Goal: Task Accomplishment & Management: Complete application form

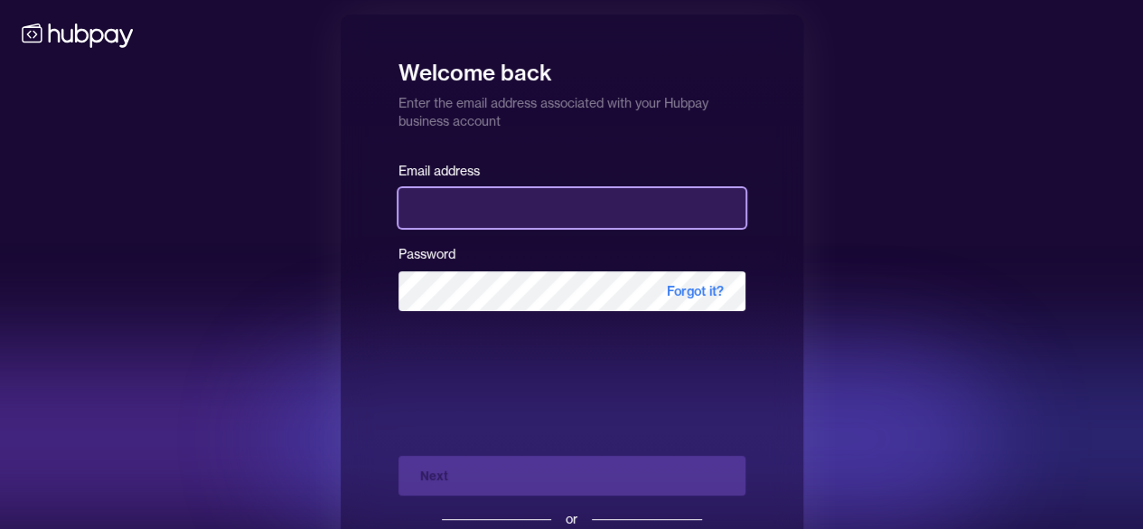
click at [461, 208] on input "email" at bounding box center [572, 208] width 347 height 40
type input "**********"
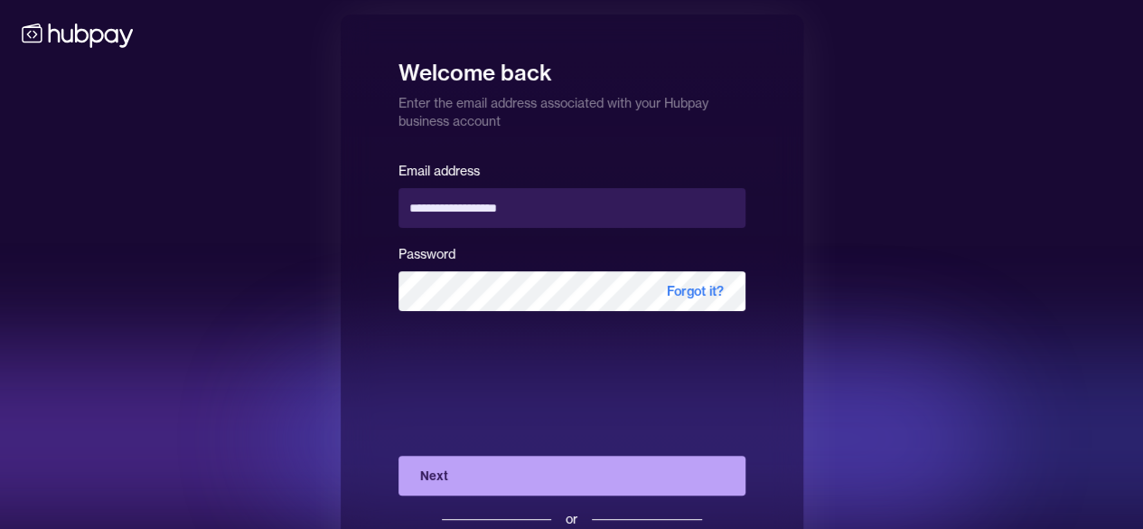
click at [573, 469] on button "Next" at bounding box center [572, 475] width 347 height 40
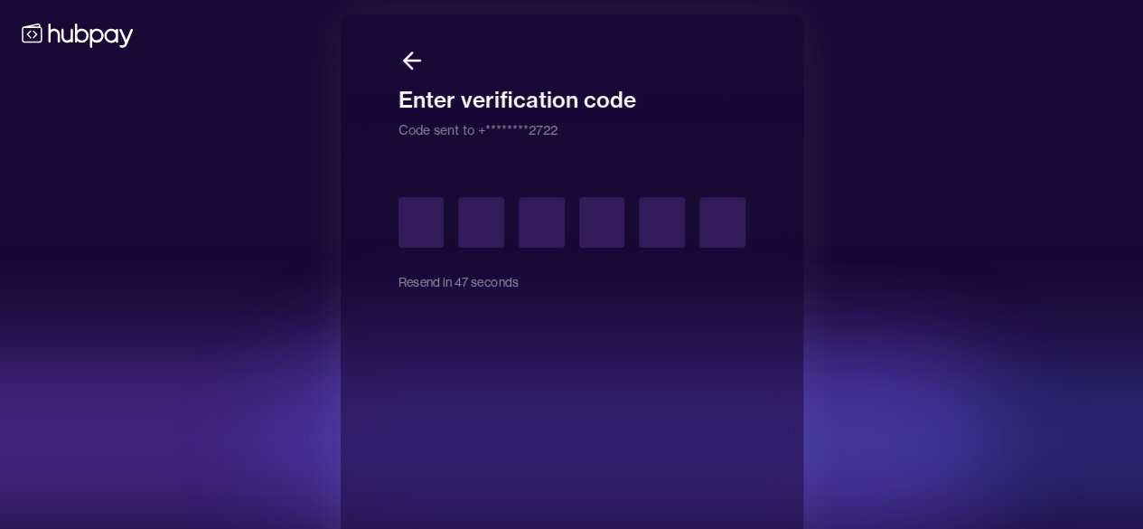
type input "*"
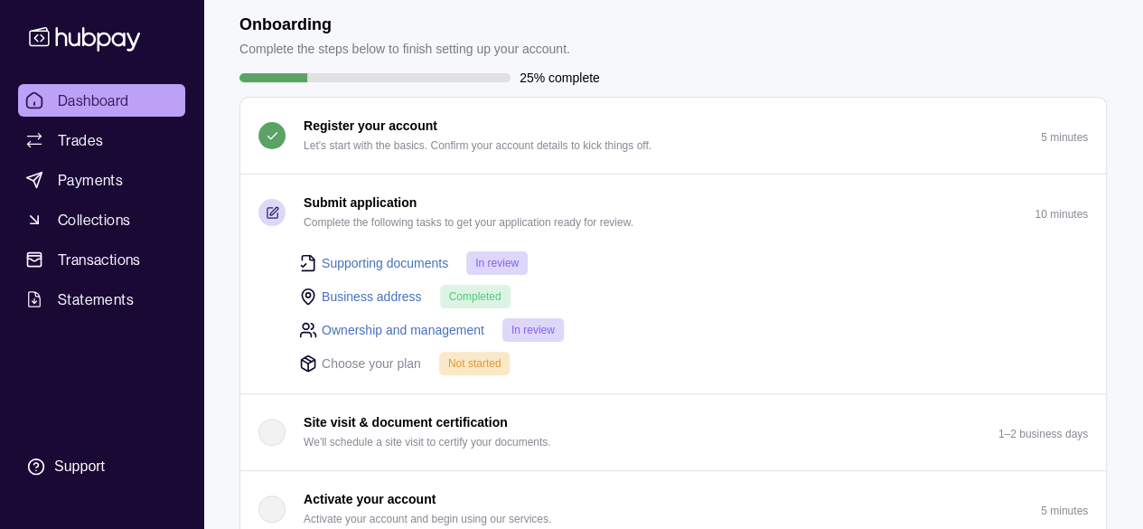
scroll to position [181, 0]
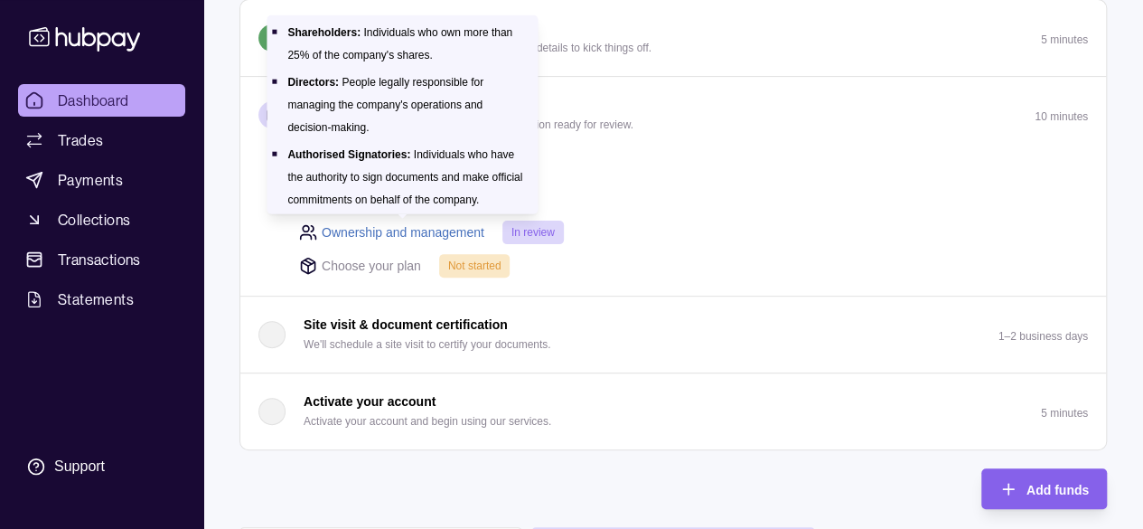
click at [408, 231] on link "Ownership and management" at bounding box center [403, 232] width 163 height 20
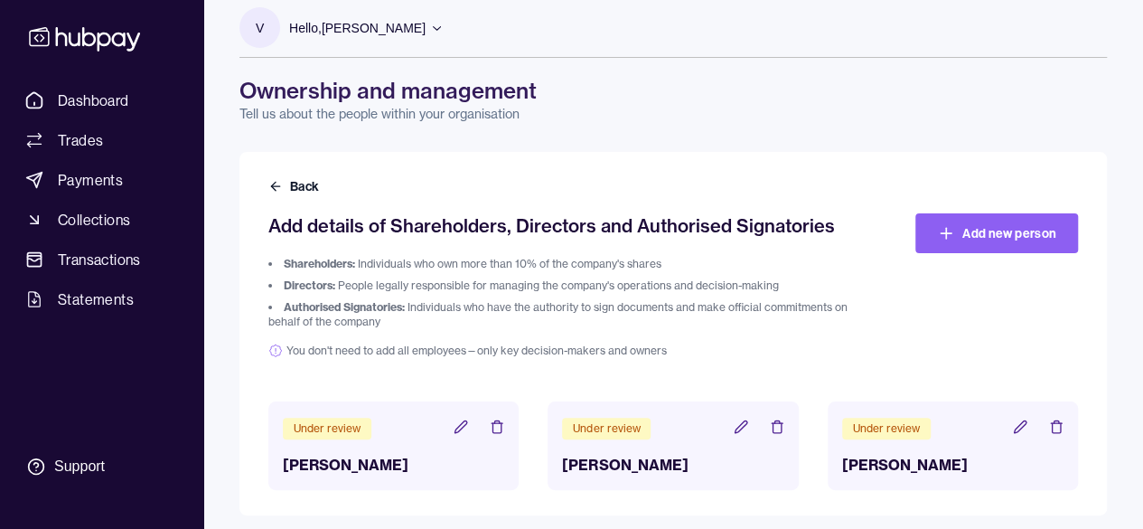
scroll to position [23, 0]
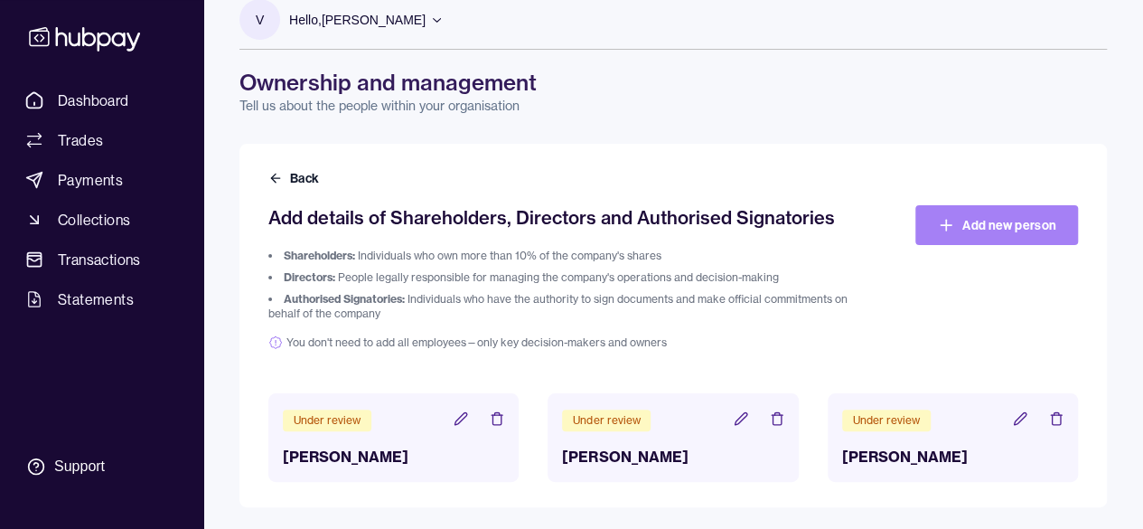
click at [962, 223] on link "Add new person" at bounding box center [996, 225] width 163 height 40
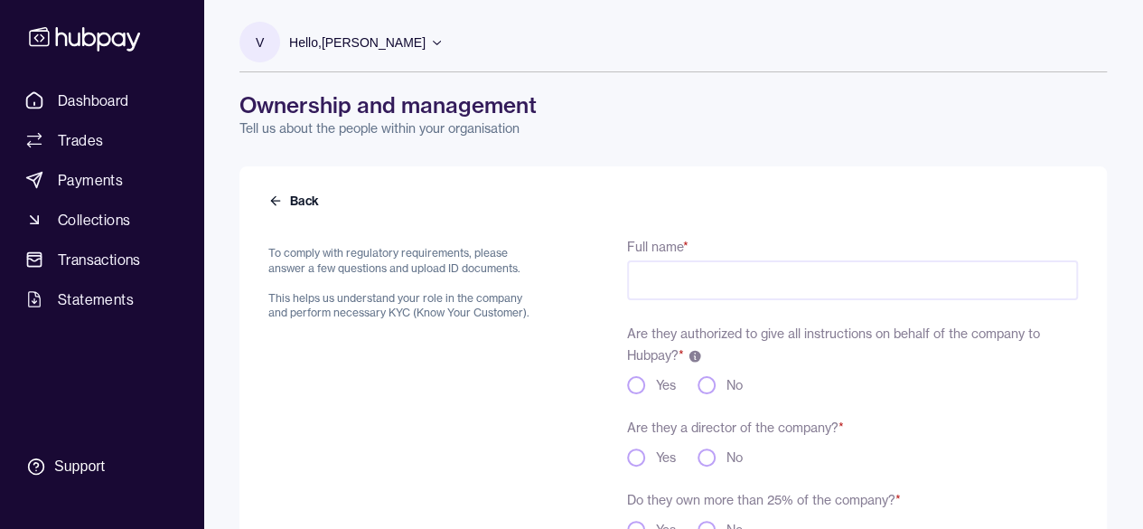
click at [658, 292] on input "Full name *" at bounding box center [852, 280] width 451 height 40
type input "**********"
click at [699, 391] on div "No" at bounding box center [720, 385] width 45 height 18
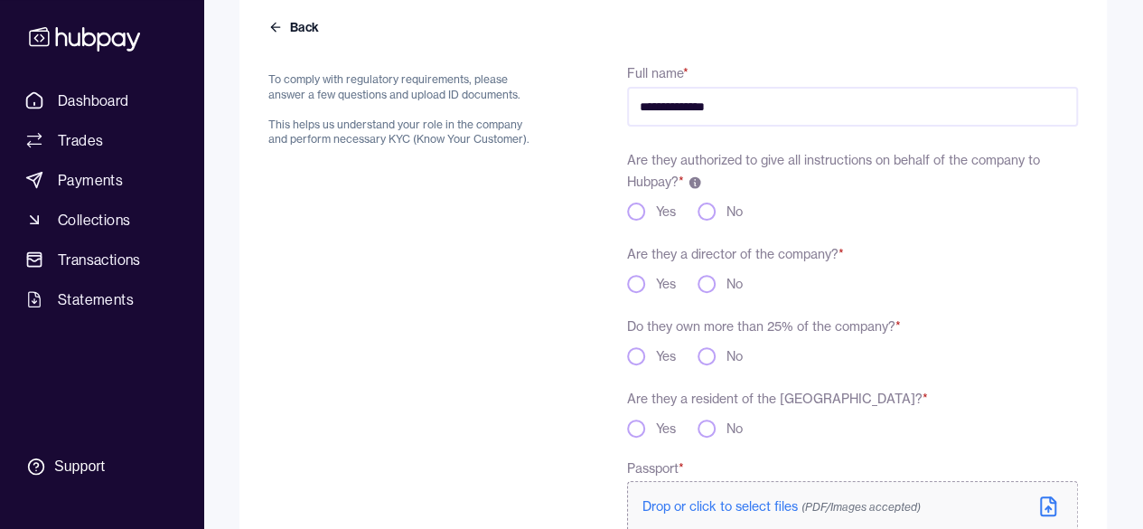
scroll to position [181, 0]
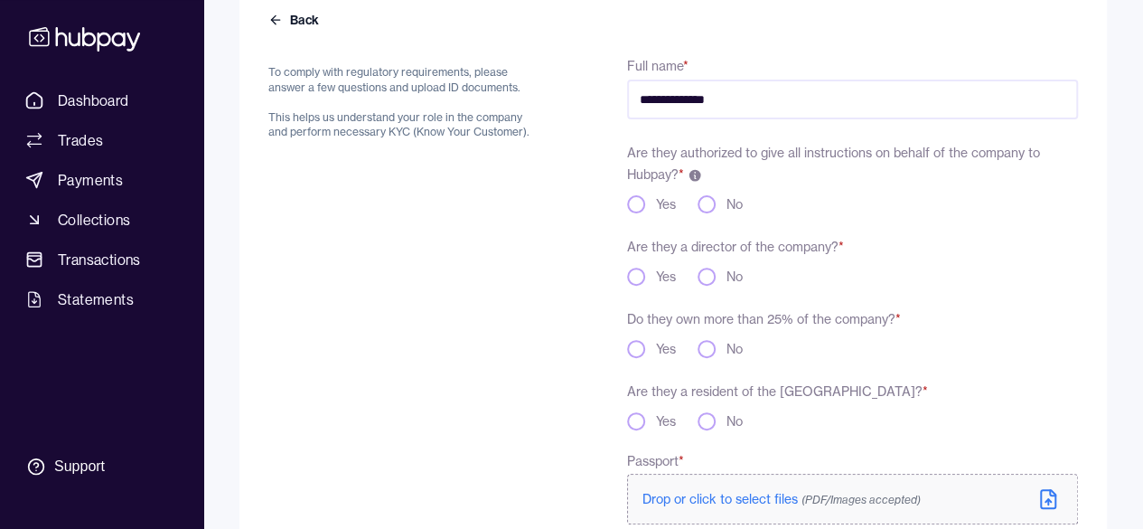
click at [712, 205] on button "No" at bounding box center [707, 204] width 18 height 18
click at [634, 277] on button "Yes" at bounding box center [636, 276] width 18 height 18
click at [709, 351] on button "No" at bounding box center [707, 349] width 18 height 18
click at [638, 348] on button "Yes" at bounding box center [636, 349] width 18 height 18
click at [714, 338] on div "Do they own more than 25% of the company? * Yes No" at bounding box center [852, 332] width 451 height 51
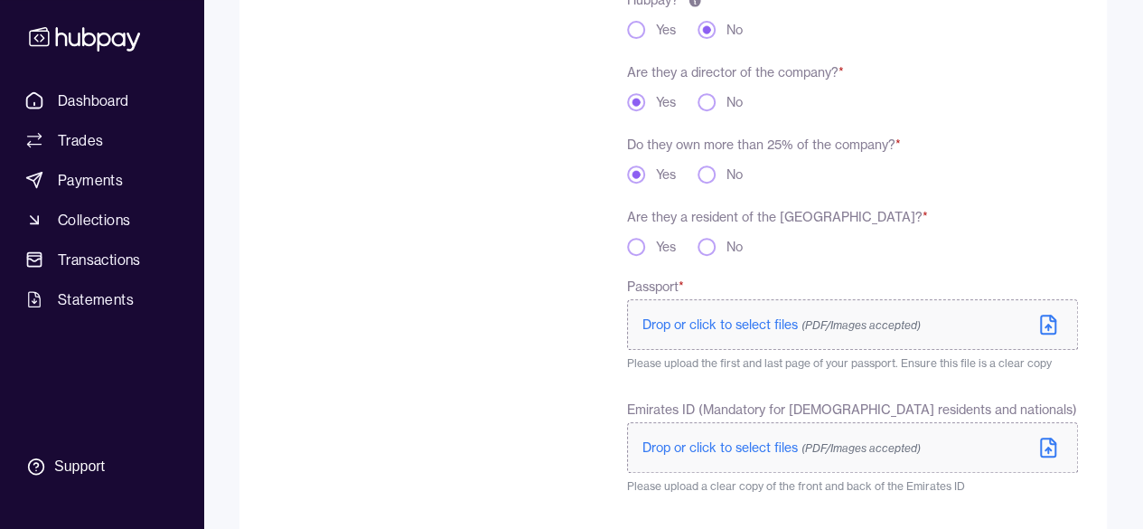
scroll to position [361, 0]
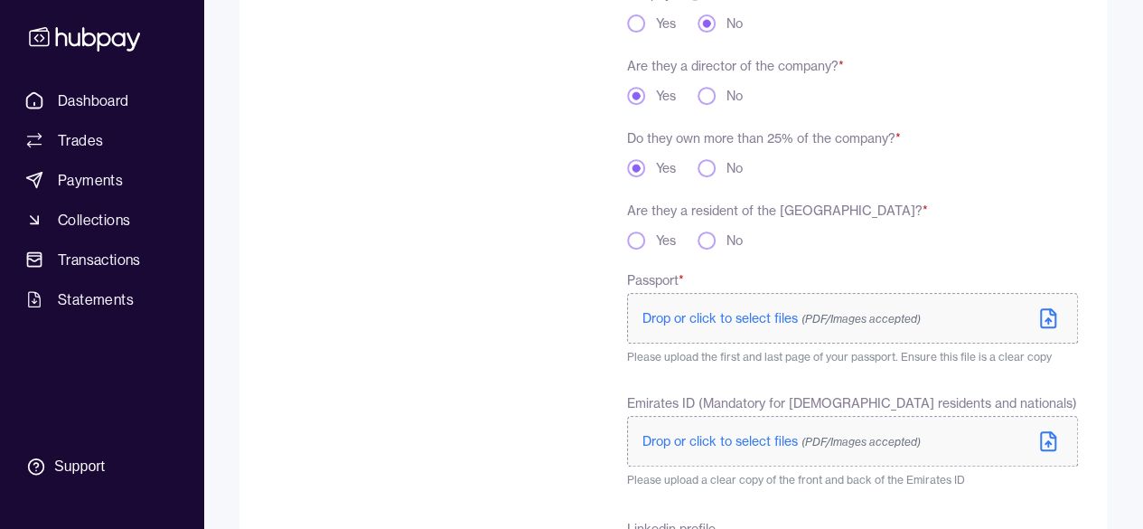
click at [705, 244] on button "No" at bounding box center [707, 240] width 18 height 18
click at [739, 320] on span "Drop or click to select files (PDF/Images accepted)" at bounding box center [782, 318] width 278 height 16
click at [736, 318] on span "3. [PERSON_NAME] Passport.jpeg" at bounding box center [740, 318] width 174 height 14
click at [816, 318] on div "3. [PERSON_NAME] Passport.jpeg" at bounding box center [750, 318] width 214 height 22
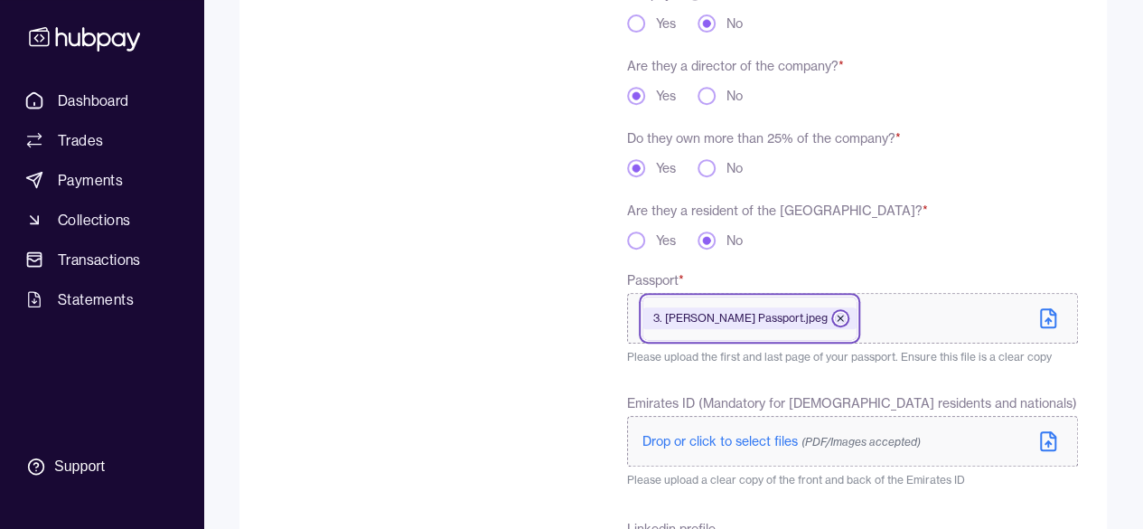
click at [835, 315] on icon at bounding box center [840, 318] width 11 height 11
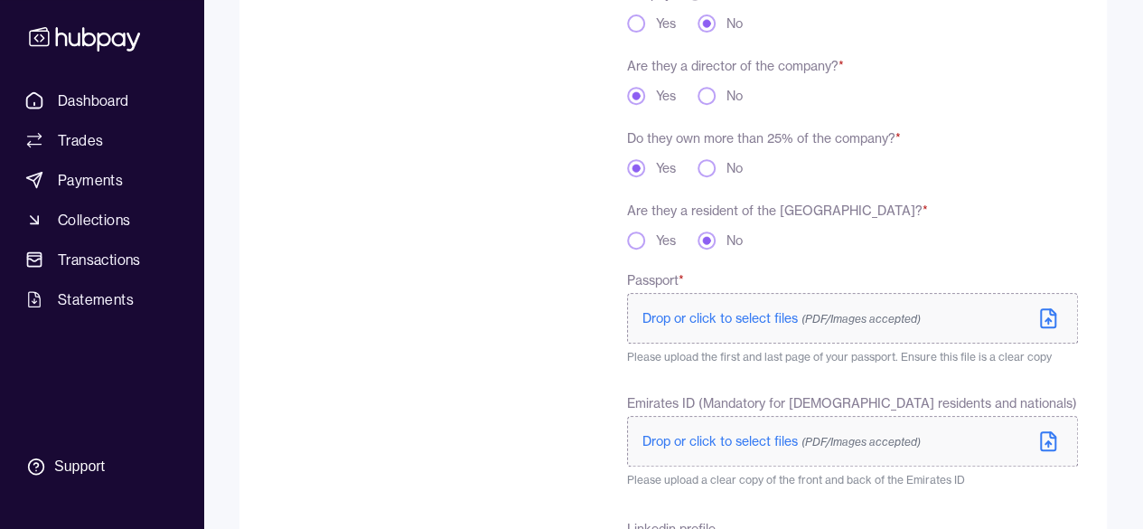
click at [1046, 315] on icon at bounding box center [1048, 318] width 22 height 22
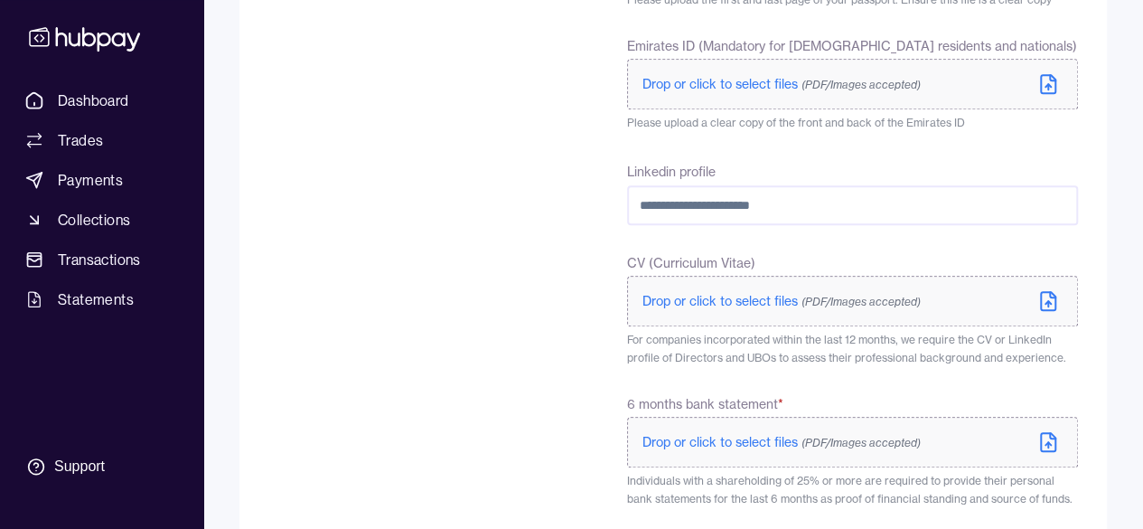
scroll to position [723, 0]
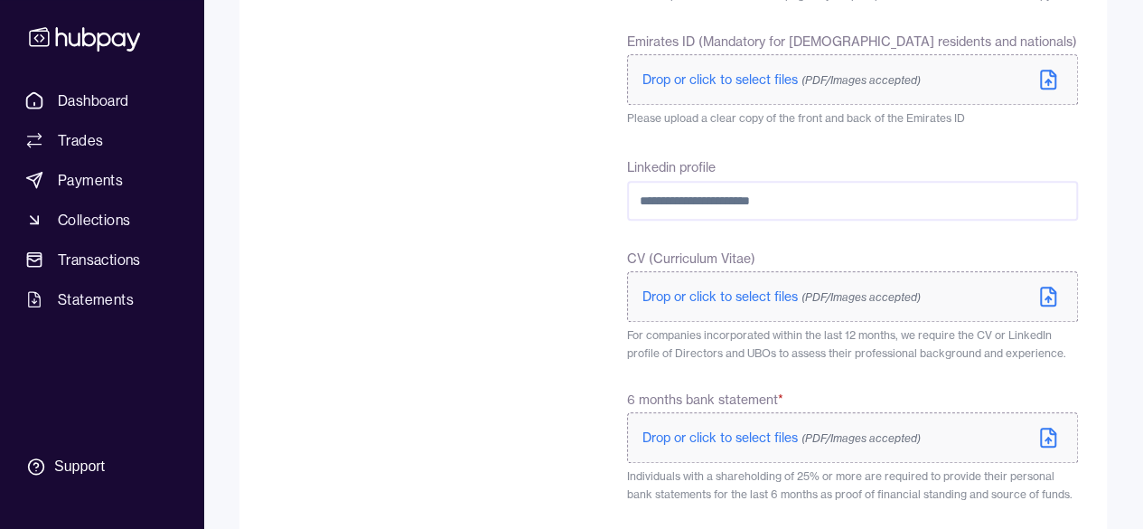
click at [688, 202] on input "Linkedin profile" at bounding box center [852, 201] width 451 height 40
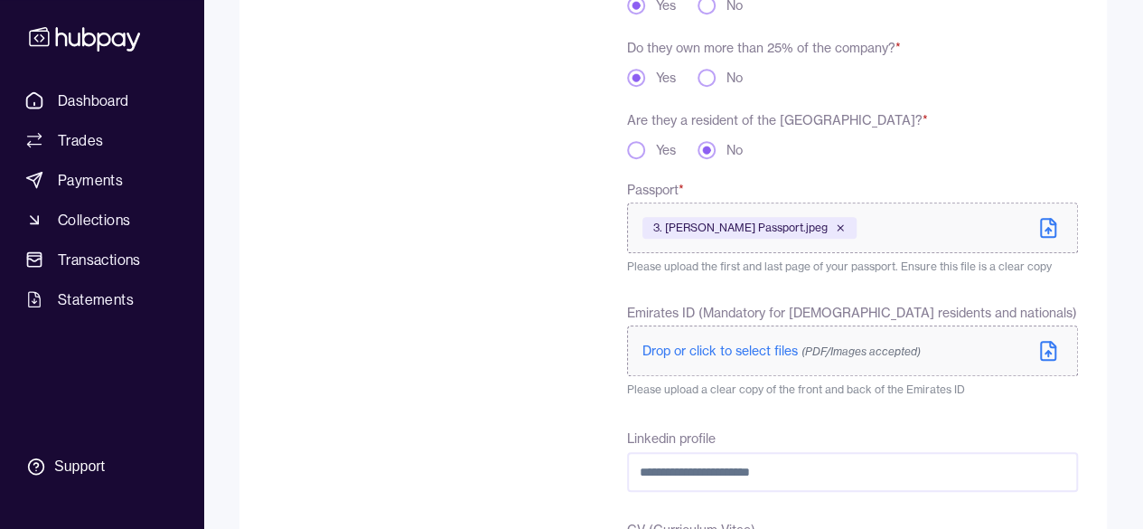
scroll to position [361, 0]
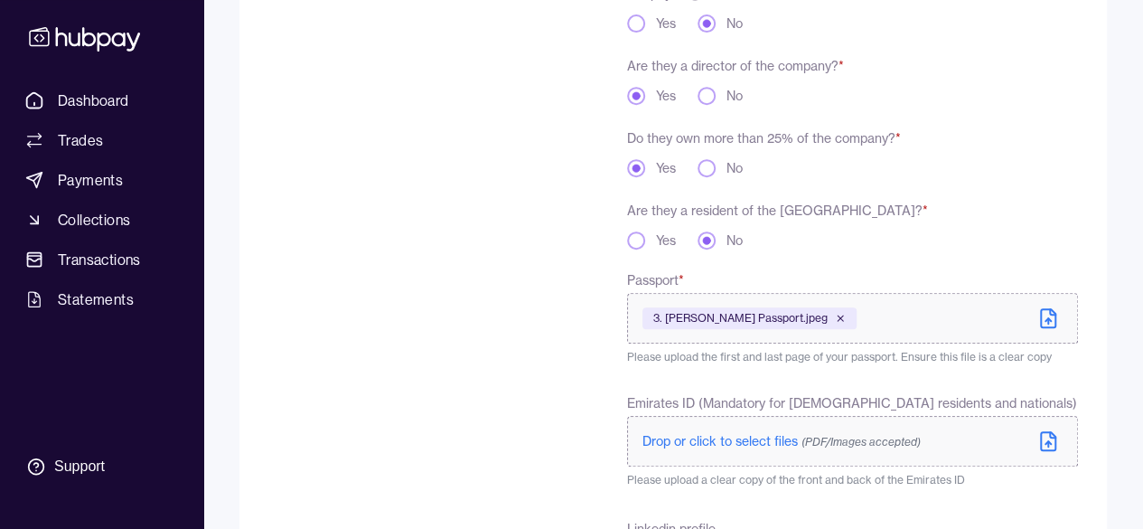
click at [708, 164] on button "No" at bounding box center [707, 168] width 18 height 18
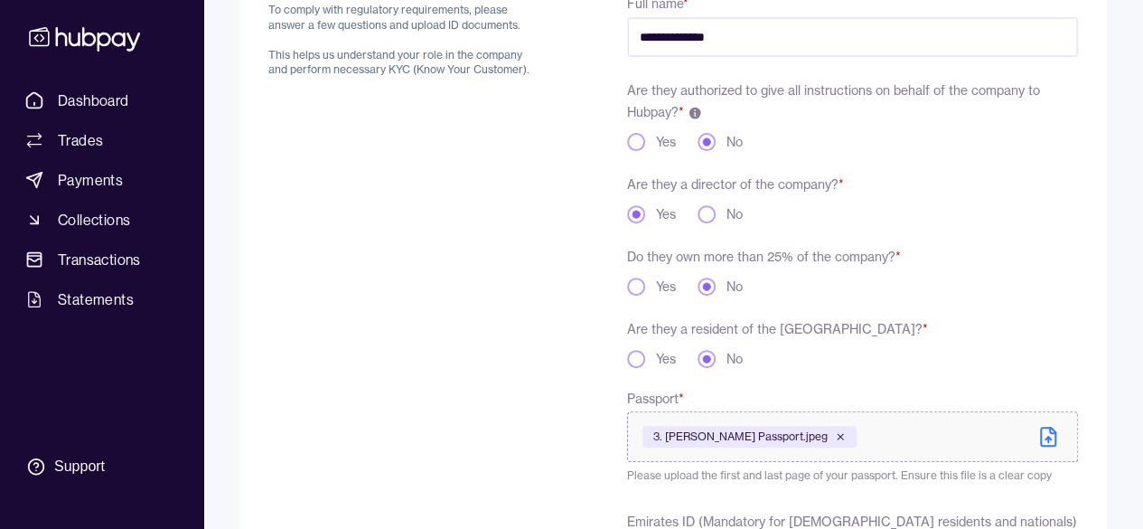
scroll to position [176, 0]
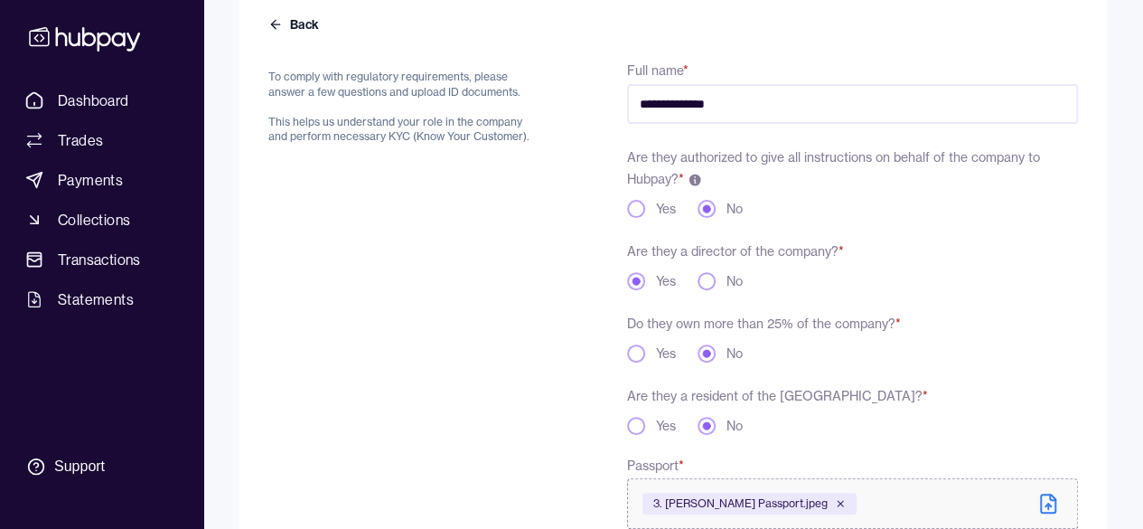
click at [708, 277] on button "No" at bounding box center [707, 281] width 18 height 18
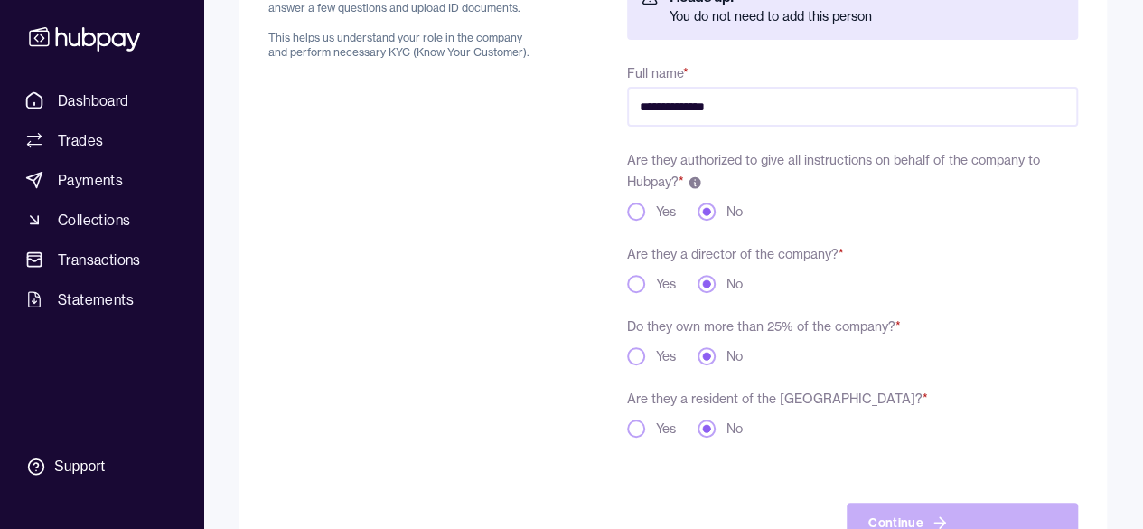
scroll to position [321, 0]
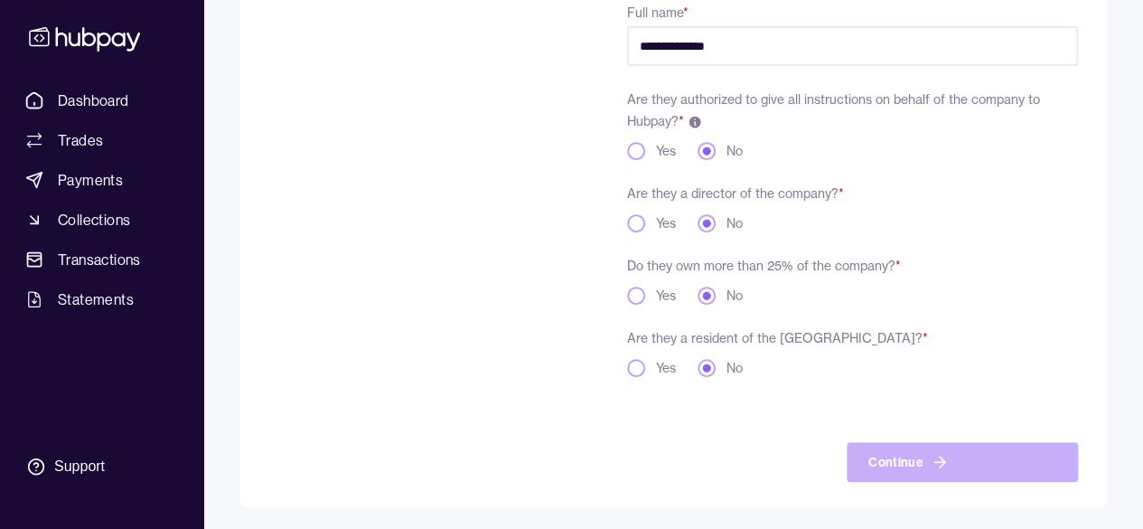
click at [639, 219] on button "Yes" at bounding box center [636, 223] width 18 height 18
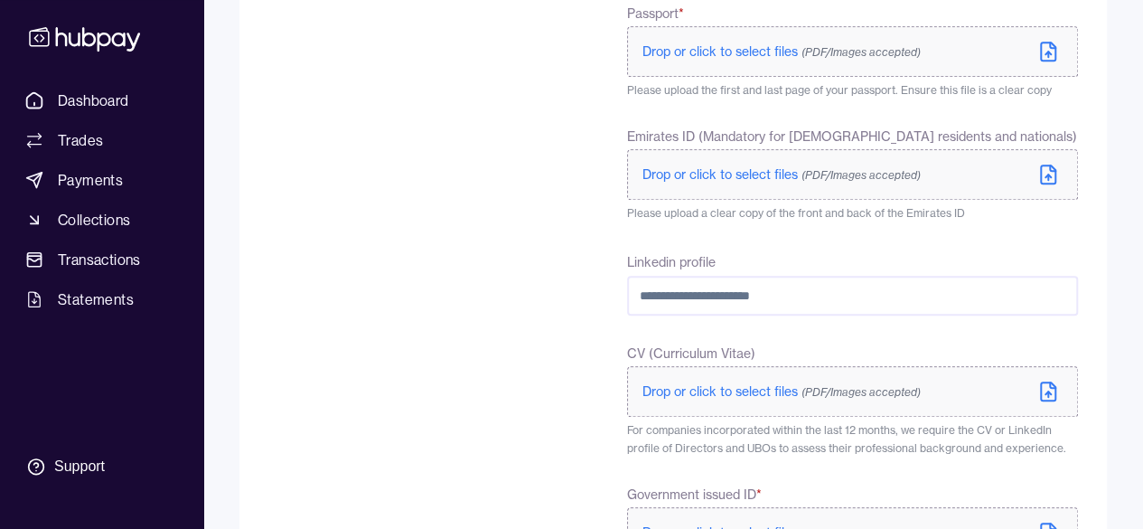
scroll to position [447, 0]
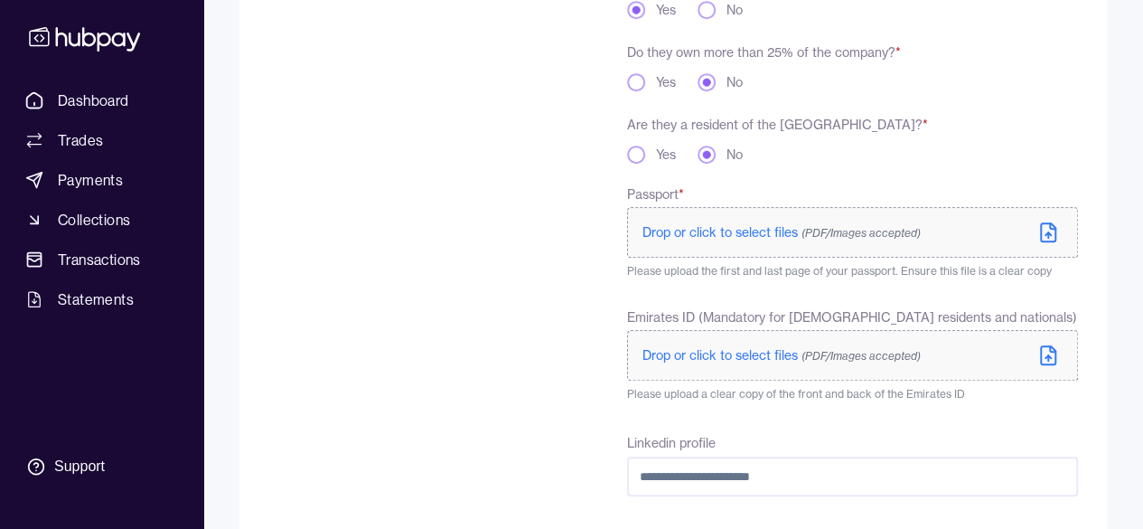
click at [761, 235] on span "Drop or click to select files (PDF/Images accepted)" at bounding box center [782, 232] width 278 height 16
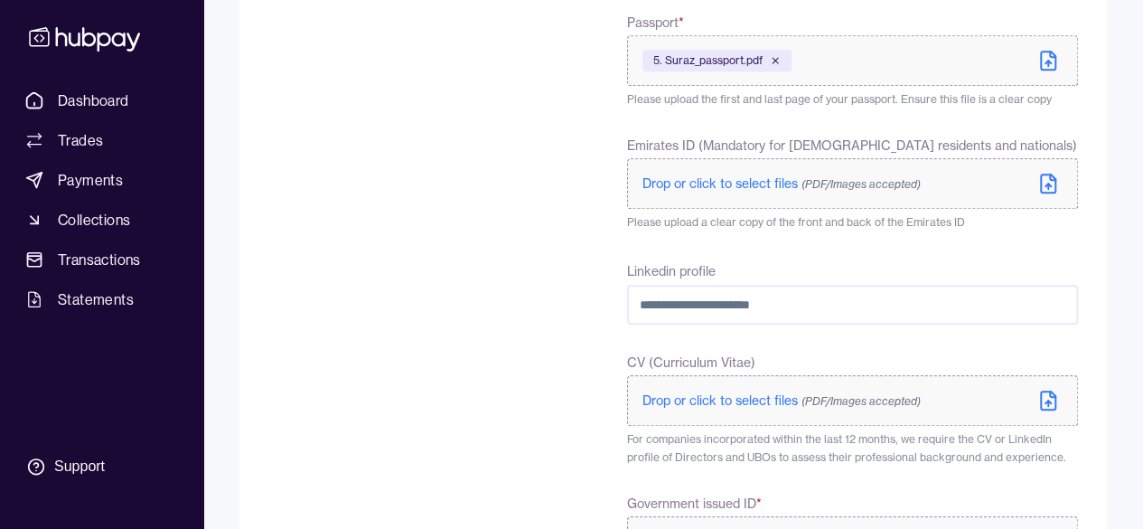
scroll to position [718, 0]
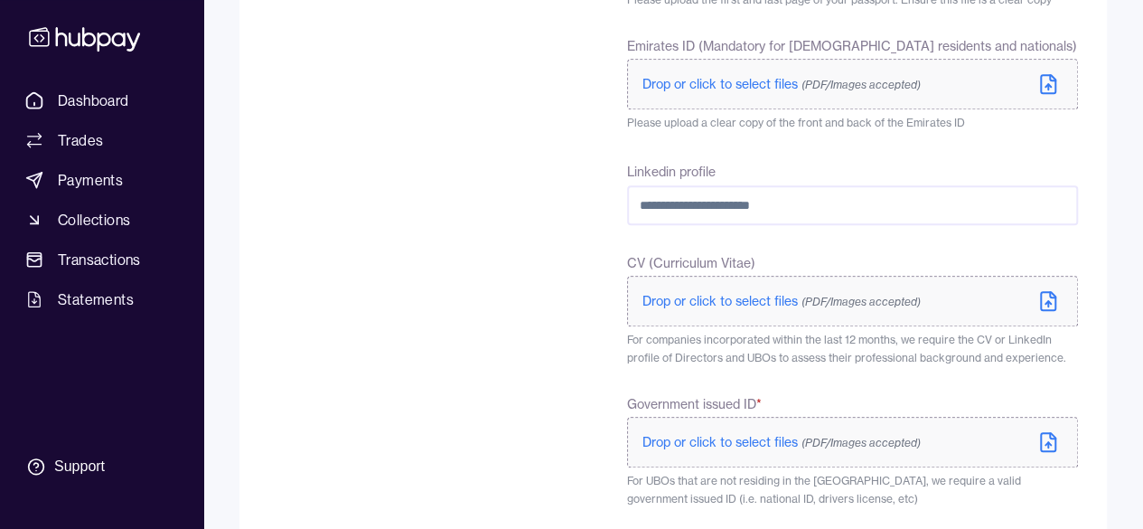
click at [681, 196] on input "Linkedin profile" at bounding box center [852, 205] width 451 height 40
paste input "**********"
type input "**********"
click at [775, 302] on span "Drop or click to select files (PDF/Images accepted)" at bounding box center [782, 301] width 278 height 16
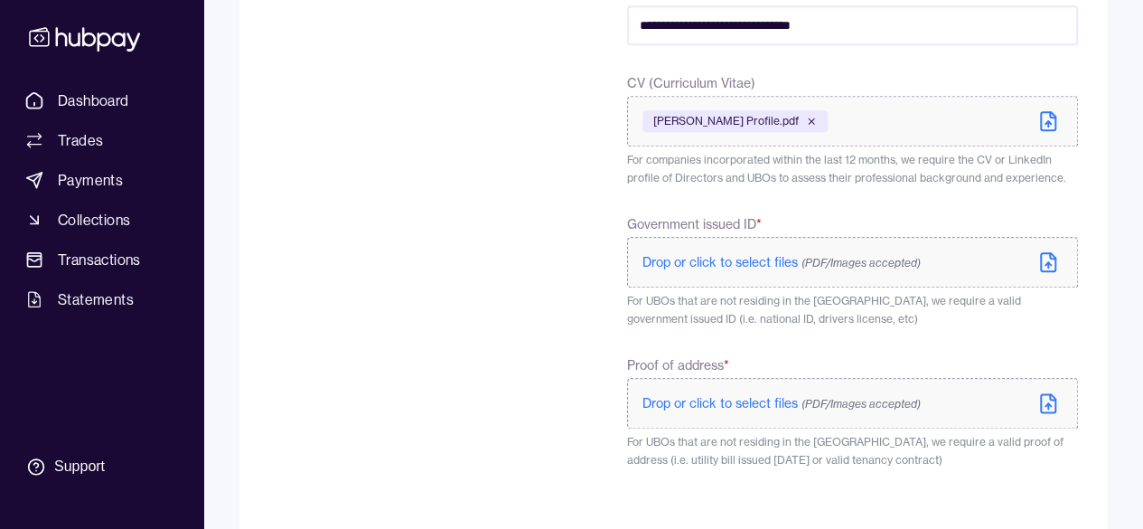
scroll to position [899, 0]
click at [740, 408] on span "Drop or click to select files (PDF/Images accepted)" at bounding box center [782, 402] width 278 height 16
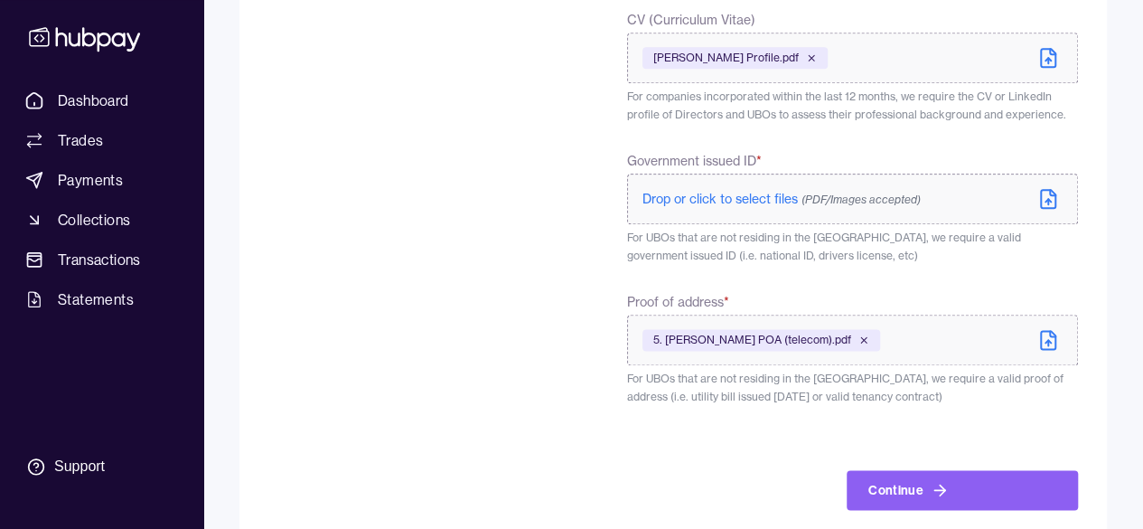
scroll to position [990, 0]
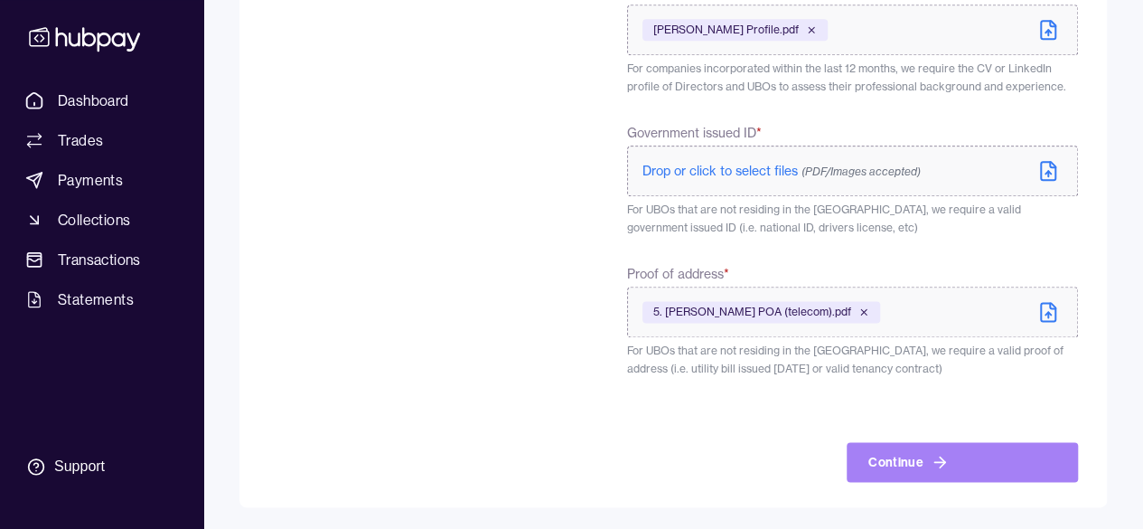
click at [943, 459] on icon "button" at bounding box center [940, 462] width 18 height 18
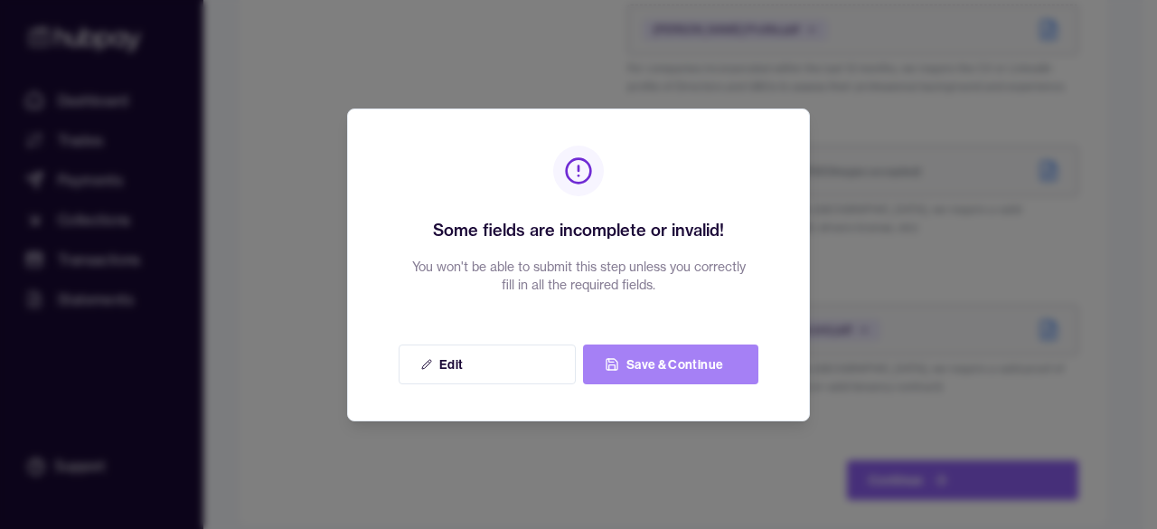
click at [678, 368] on button "Save & Continue" at bounding box center [670, 364] width 175 height 40
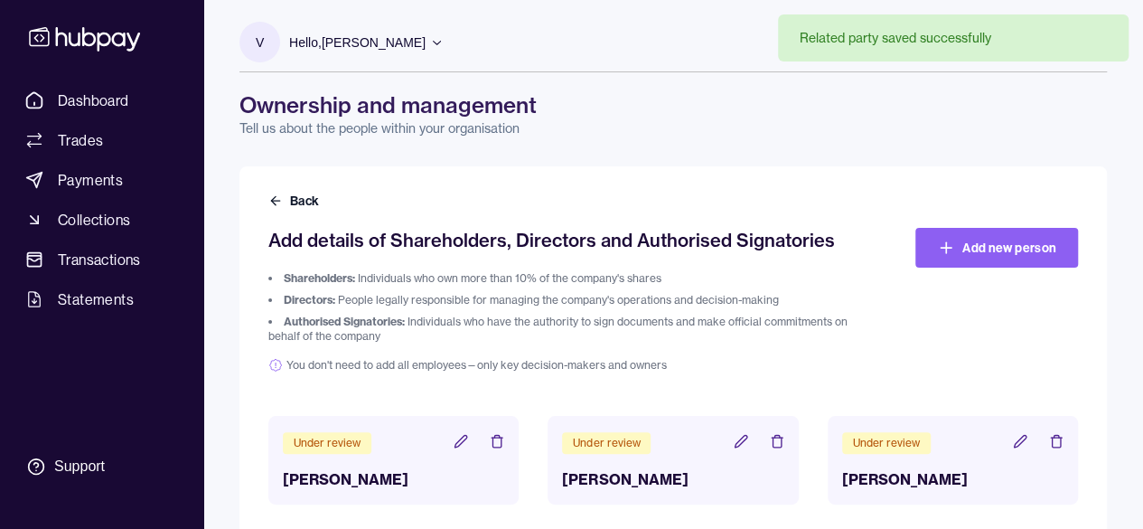
scroll to position [139, 0]
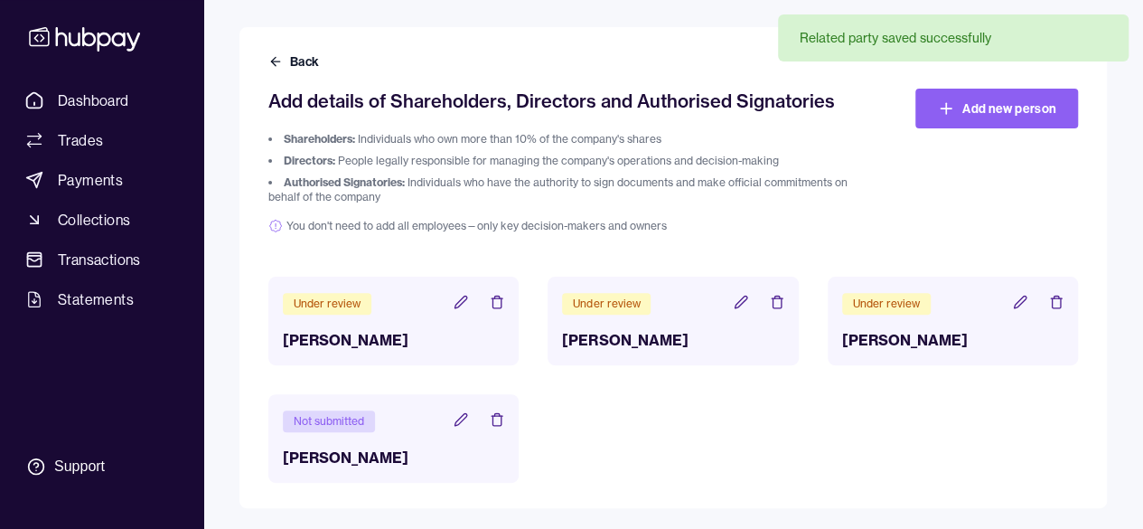
click at [1013, 305] on icon at bounding box center [1020, 302] width 14 height 14
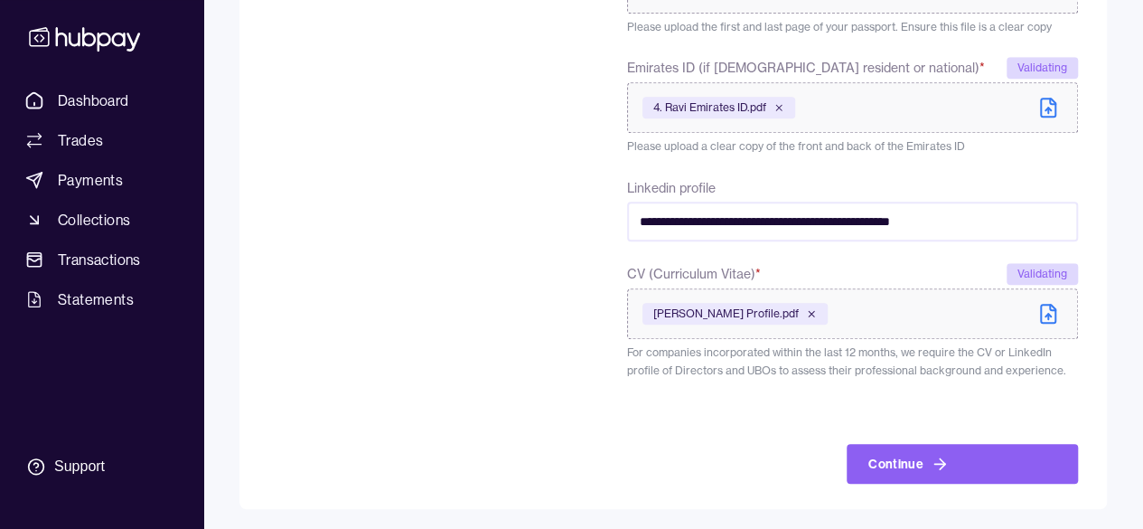
scroll to position [697, 0]
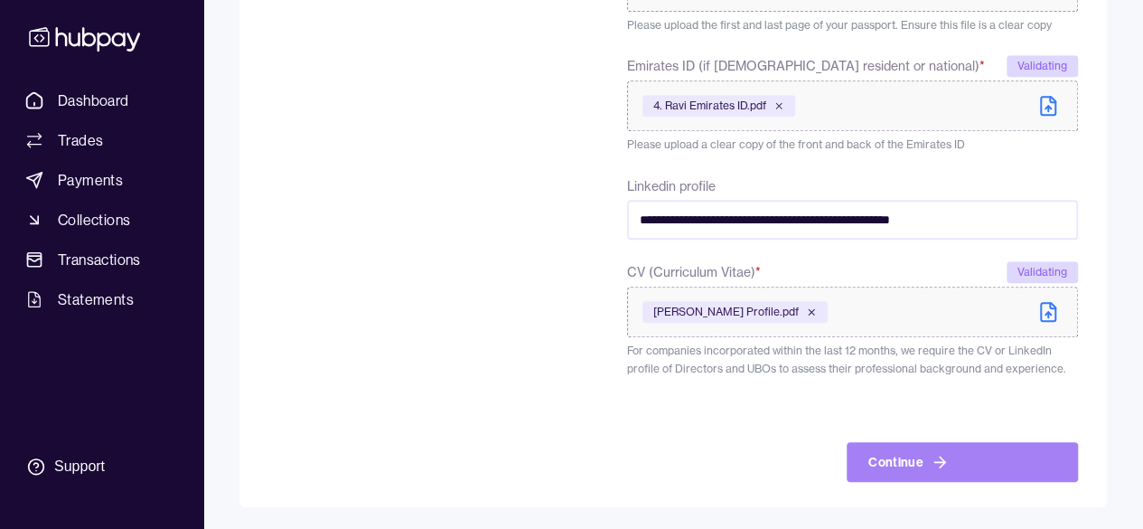
click at [924, 464] on button "Continue" at bounding box center [962, 462] width 231 height 40
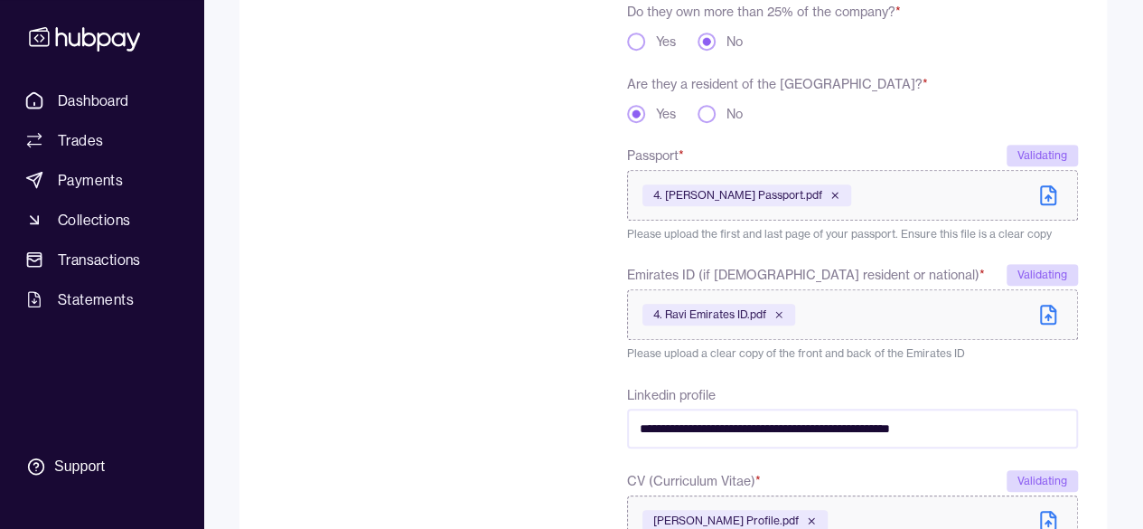
scroll to position [736, 0]
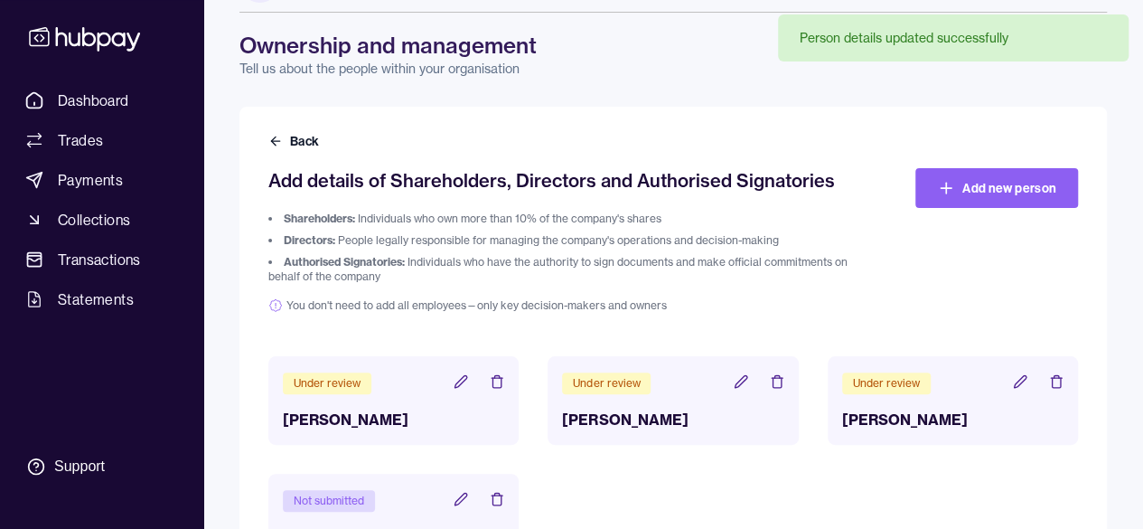
scroll to position [139, 0]
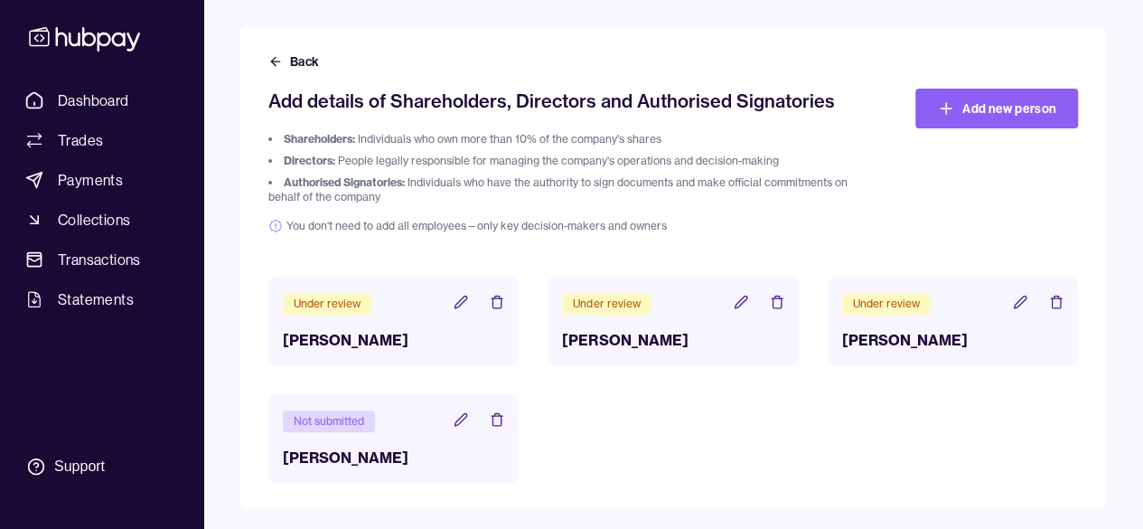
click at [456, 421] on icon at bounding box center [461, 419] width 12 height 12
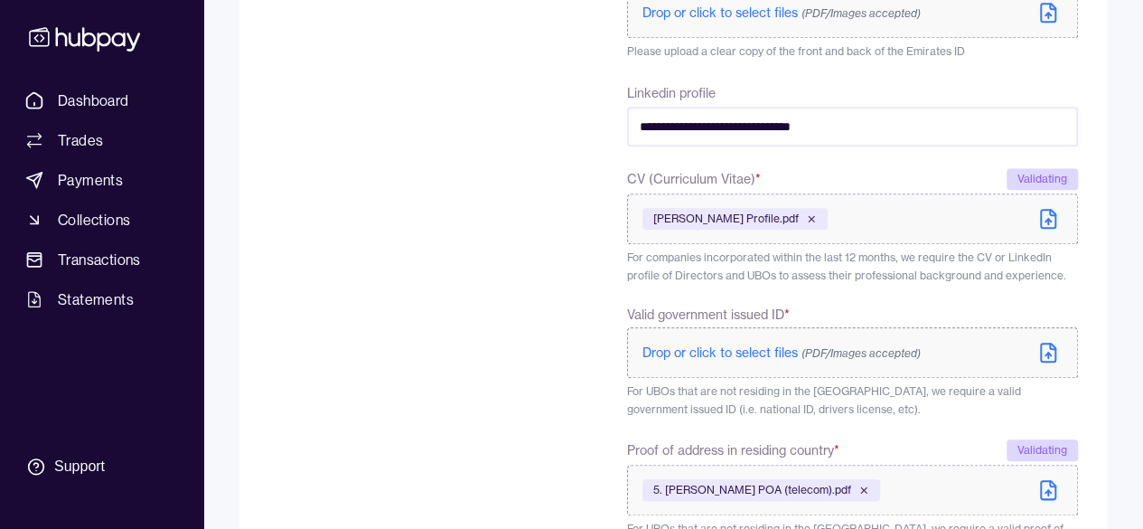
scroll to position [904, 0]
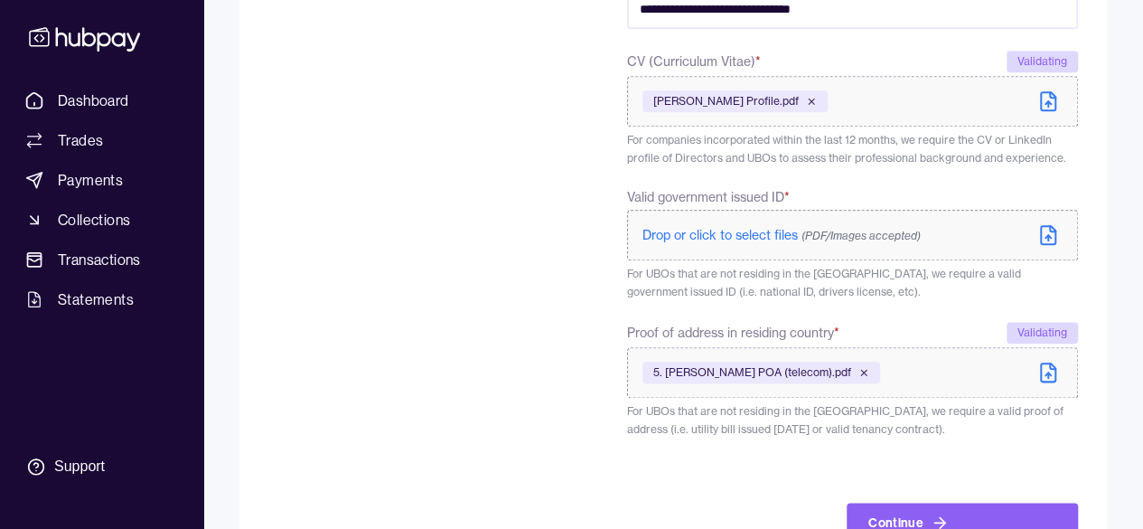
click at [761, 236] on span "Drop or click to select files (PDF/Images accepted)" at bounding box center [782, 235] width 278 height 16
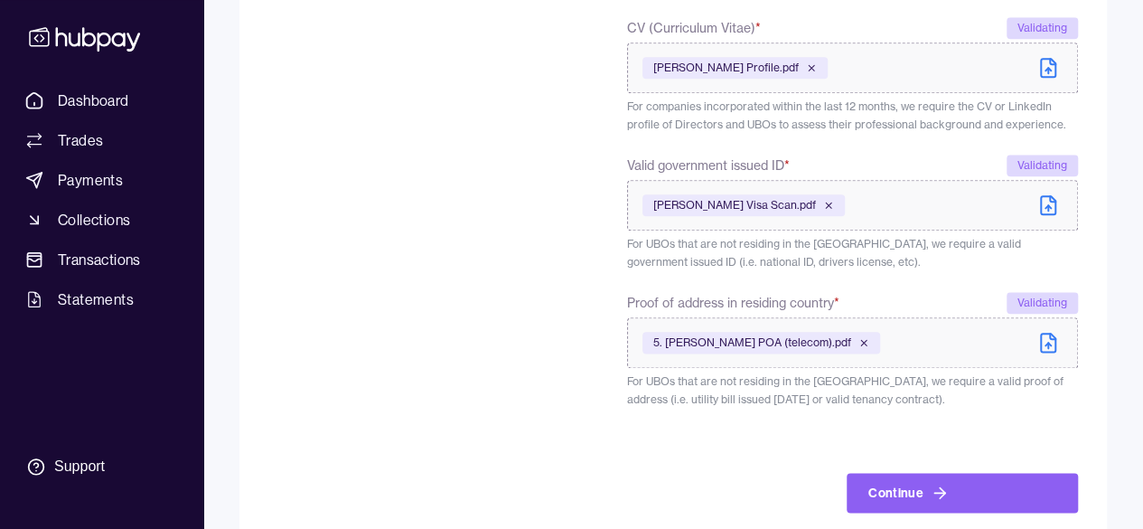
scroll to position [968, 0]
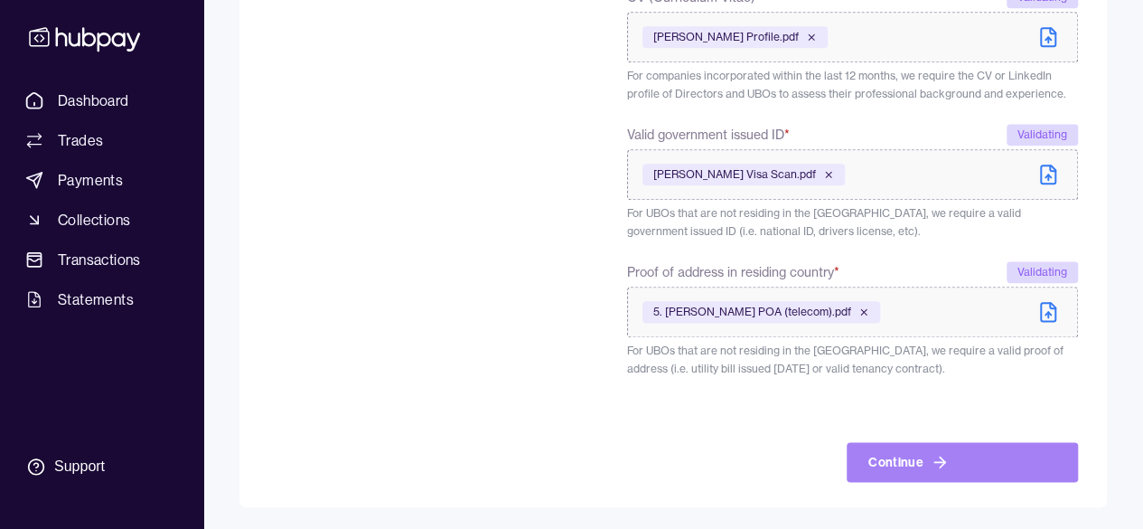
click at [931, 455] on icon "submit" at bounding box center [940, 462] width 18 height 18
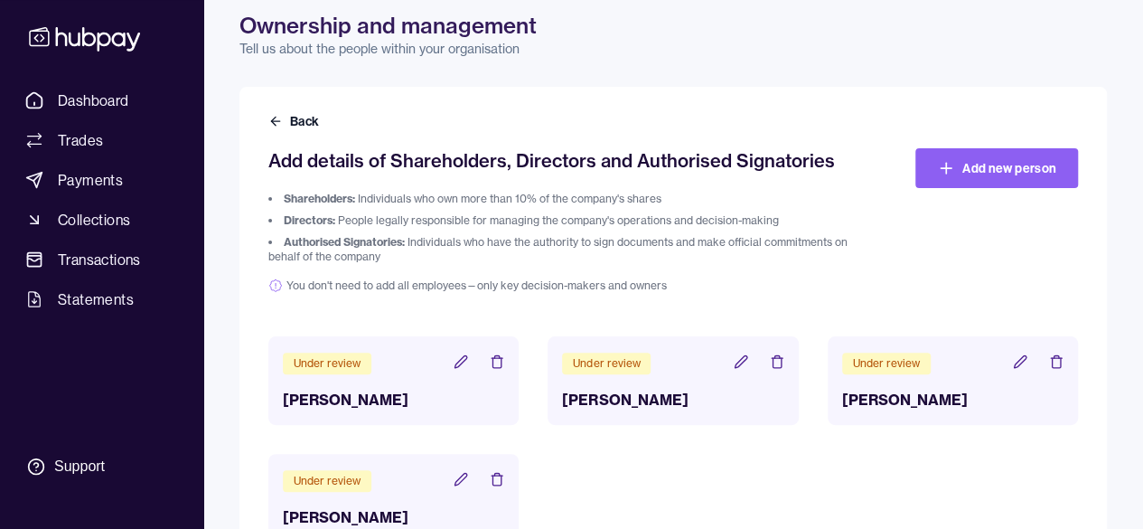
scroll to position [139, 0]
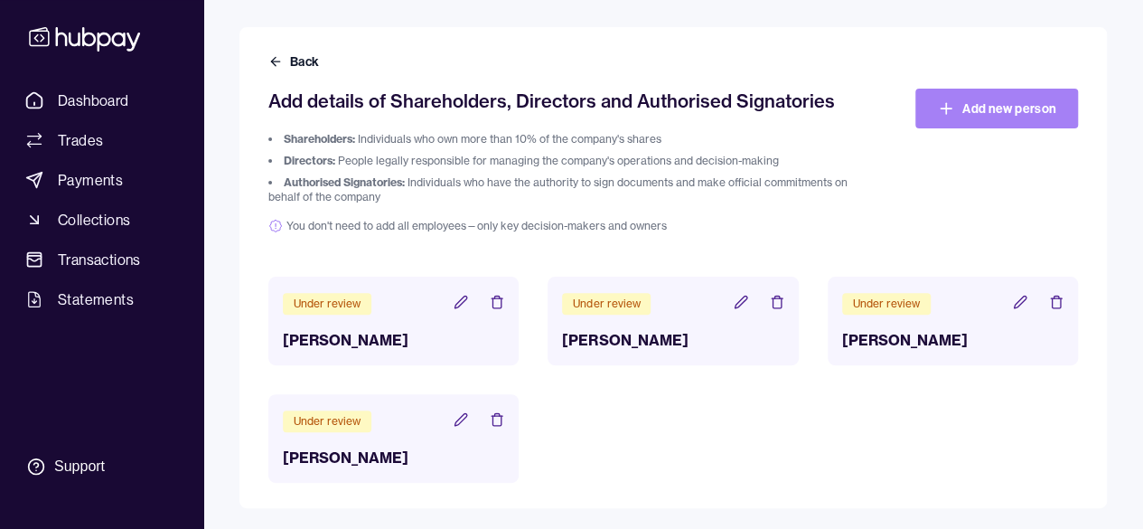
click at [1013, 113] on link "Add new person" at bounding box center [996, 109] width 163 height 40
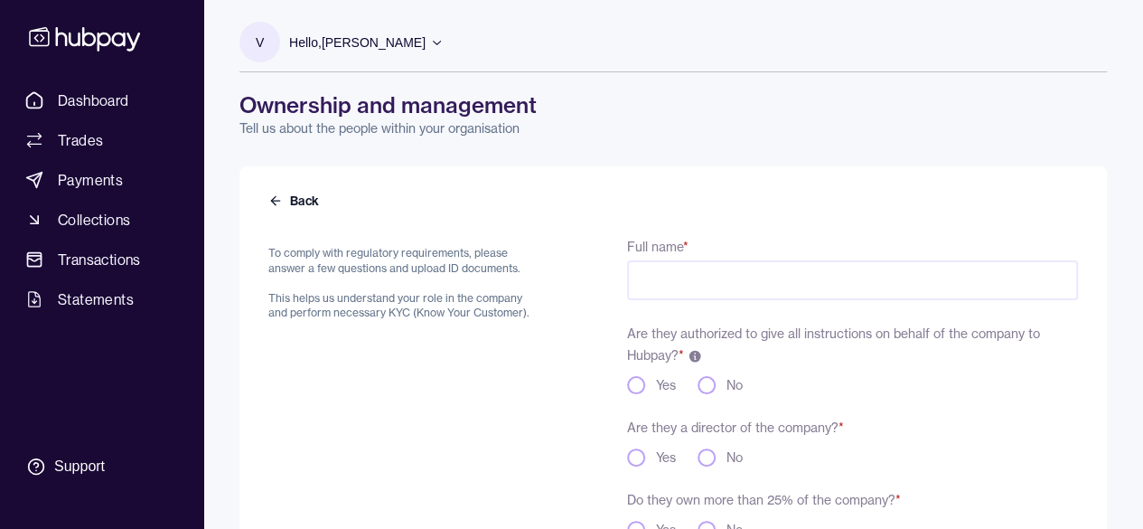
click at [752, 292] on input "Full name *" at bounding box center [852, 280] width 451 height 40
type input "*"
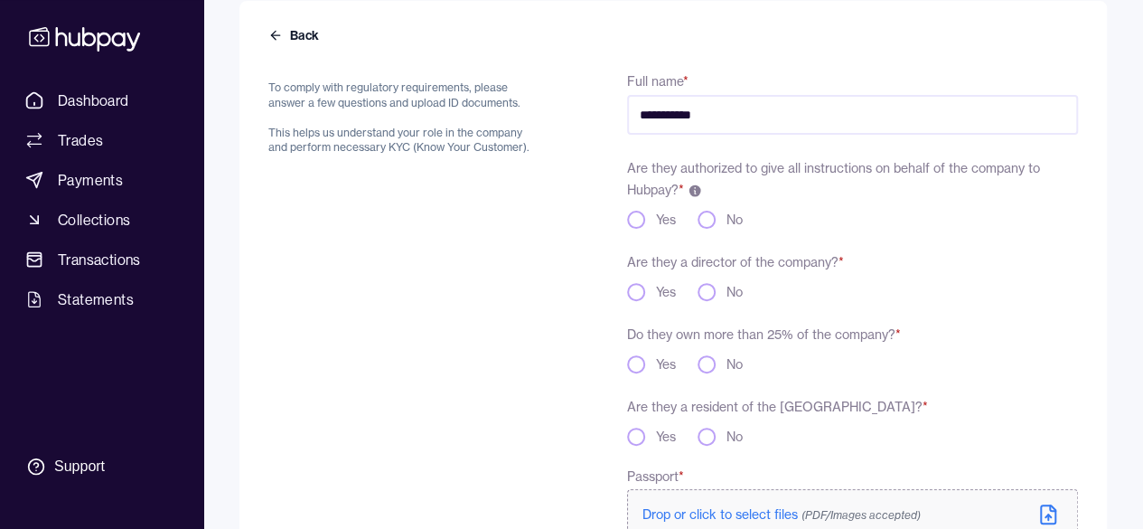
scroll to position [181, 0]
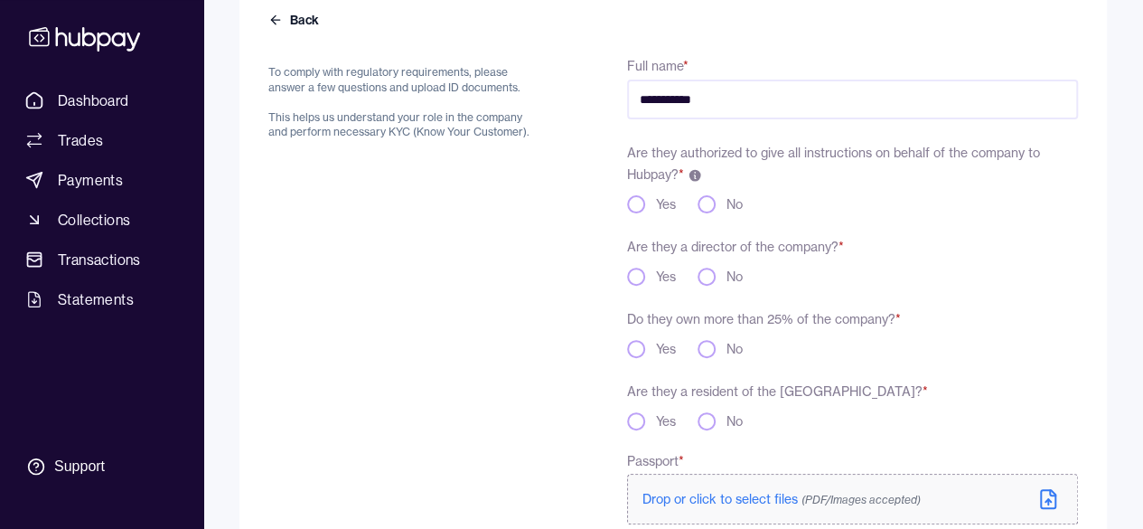
type input "**********"
click at [707, 202] on button "No" at bounding box center [707, 204] width 18 height 18
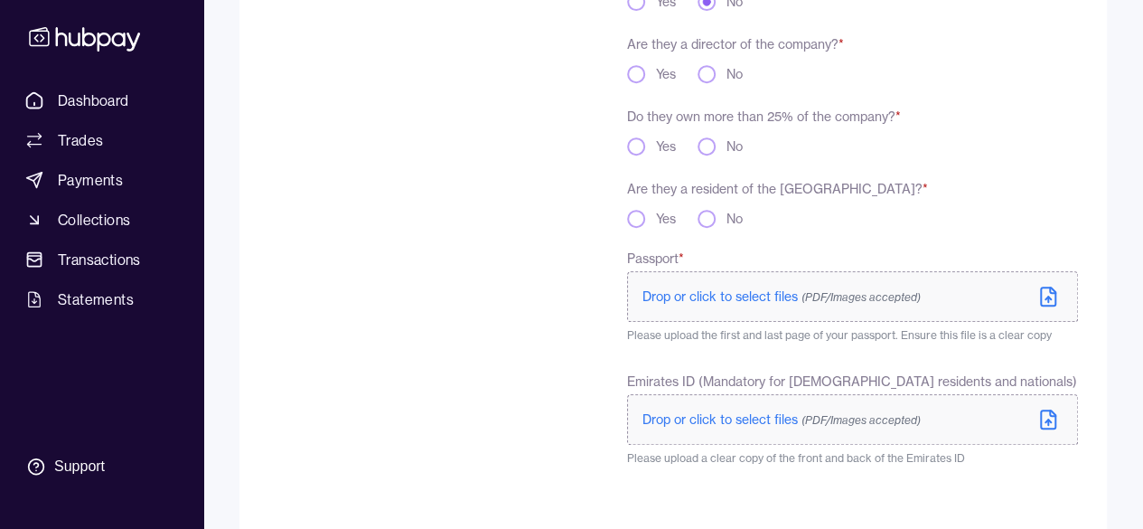
scroll to position [271, 0]
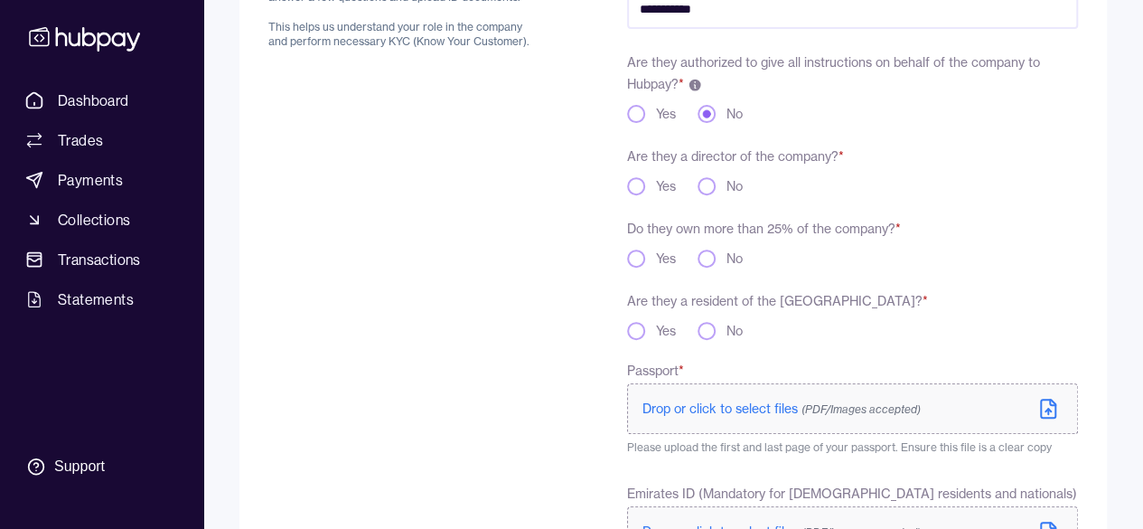
click at [633, 191] on button "Yes" at bounding box center [636, 186] width 18 height 18
click at [706, 259] on button "No" at bounding box center [707, 258] width 18 height 18
click at [712, 332] on button "No" at bounding box center [707, 331] width 18 height 18
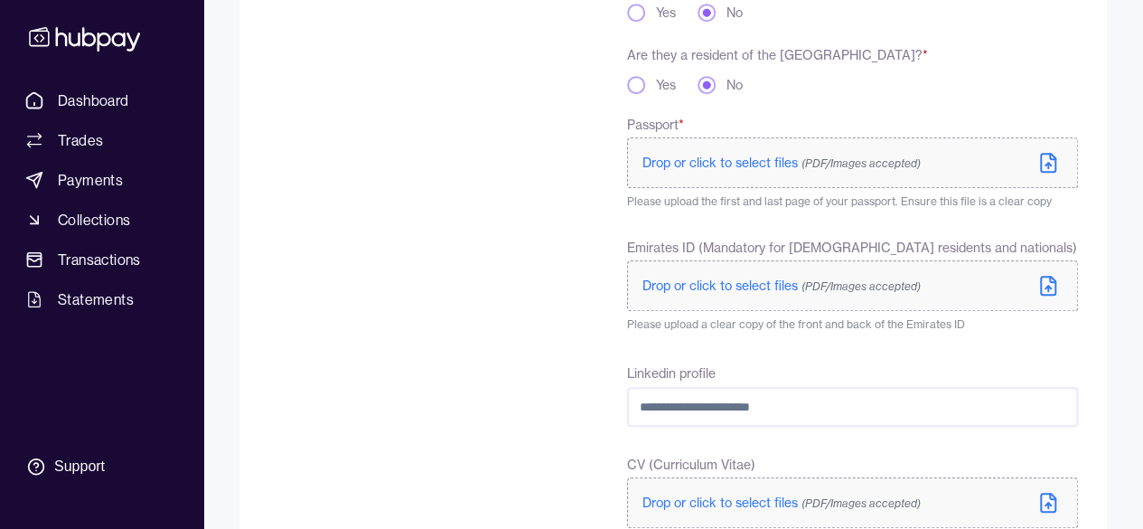
scroll to position [542, 0]
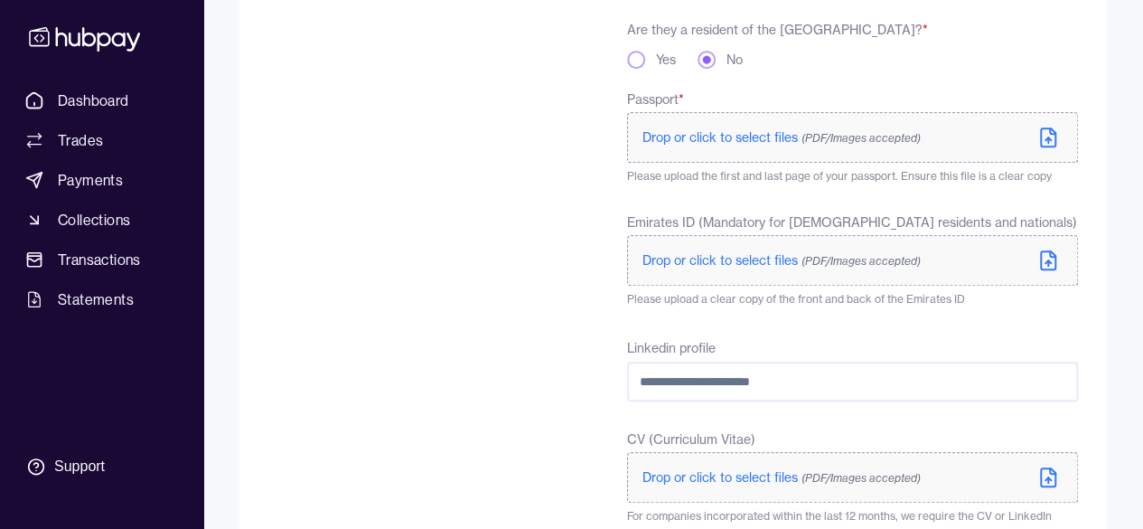
click at [709, 140] on span "Drop or click to select files (PDF/Images accepted)" at bounding box center [782, 137] width 278 height 16
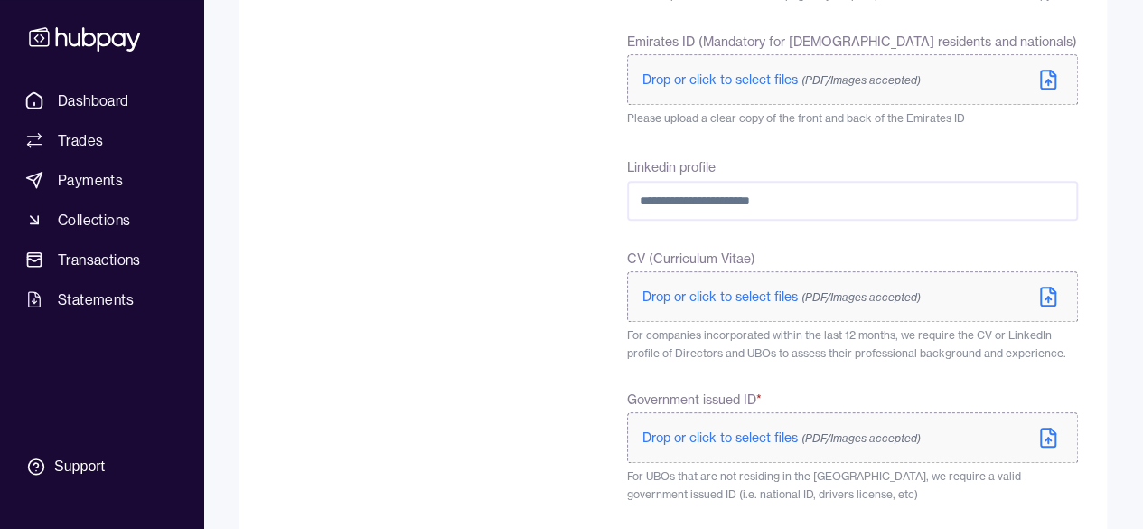
click at [734, 202] on input "Linkedin profile" at bounding box center [852, 201] width 451 height 40
paste input "**********"
type input "**********"
click at [786, 297] on span "Drop or click to select files (PDF/Images accepted)" at bounding box center [782, 296] width 278 height 16
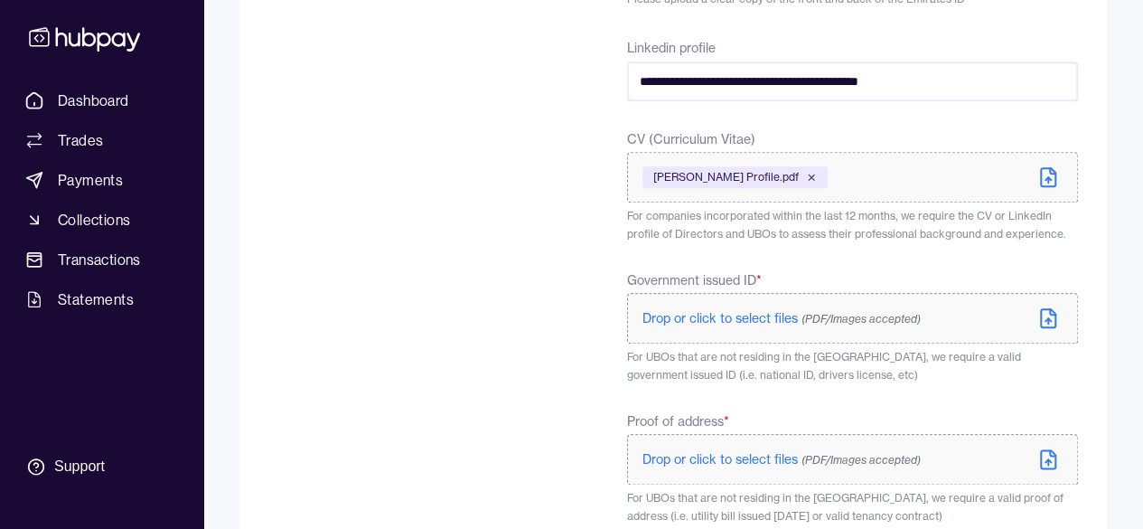
scroll to position [990, 0]
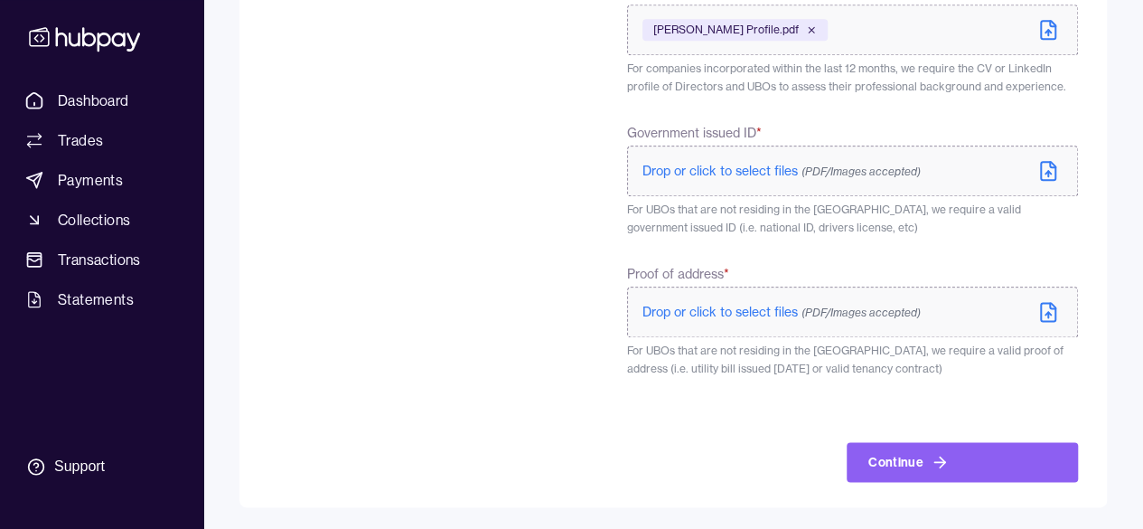
click at [779, 313] on span "Drop or click to select files (PDF/Images accepted)" at bounding box center [782, 312] width 278 height 16
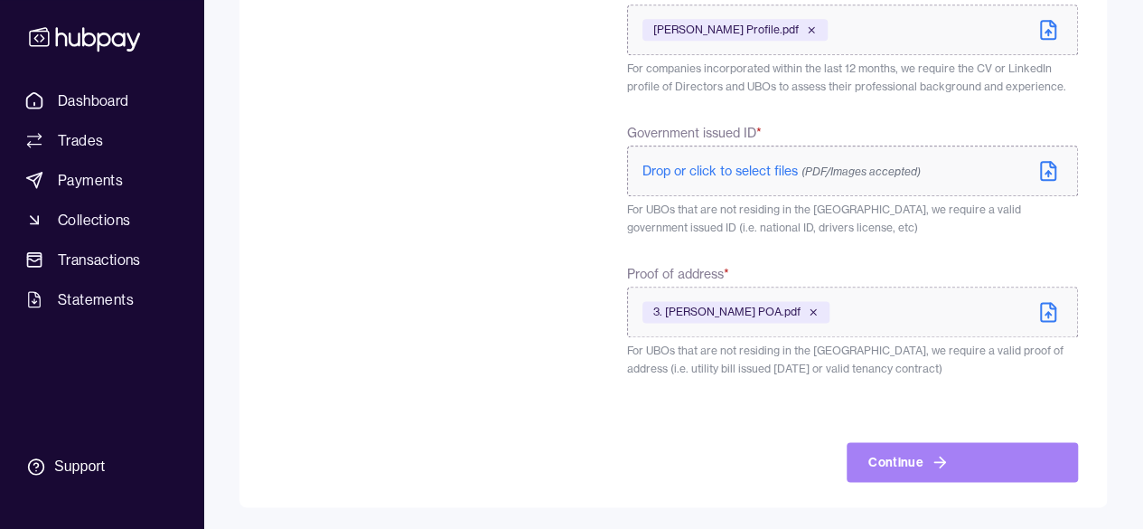
click at [897, 464] on button "Continue" at bounding box center [962, 462] width 231 height 40
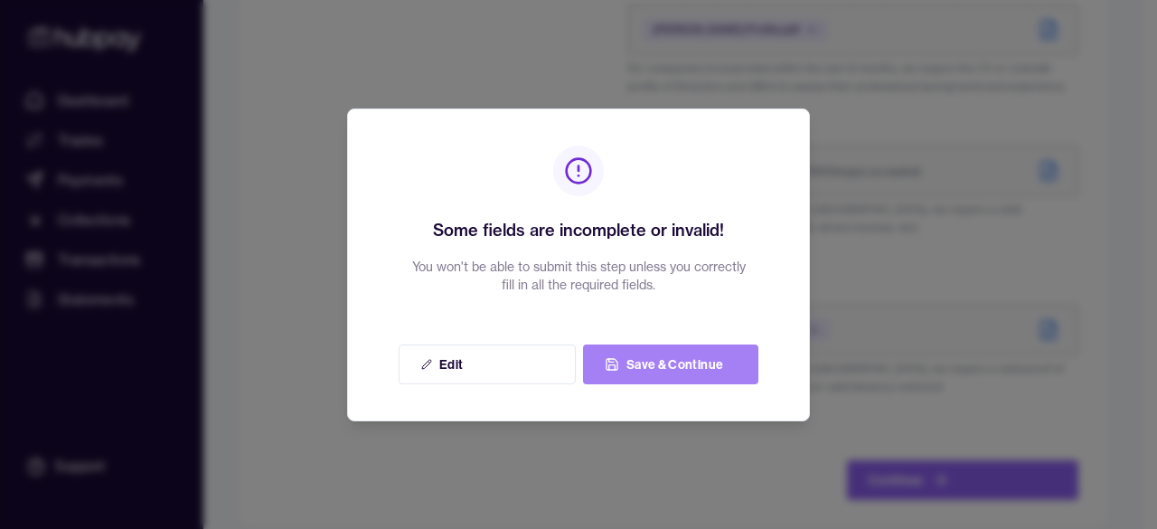
click at [666, 368] on button "Save & Continue" at bounding box center [670, 364] width 175 height 40
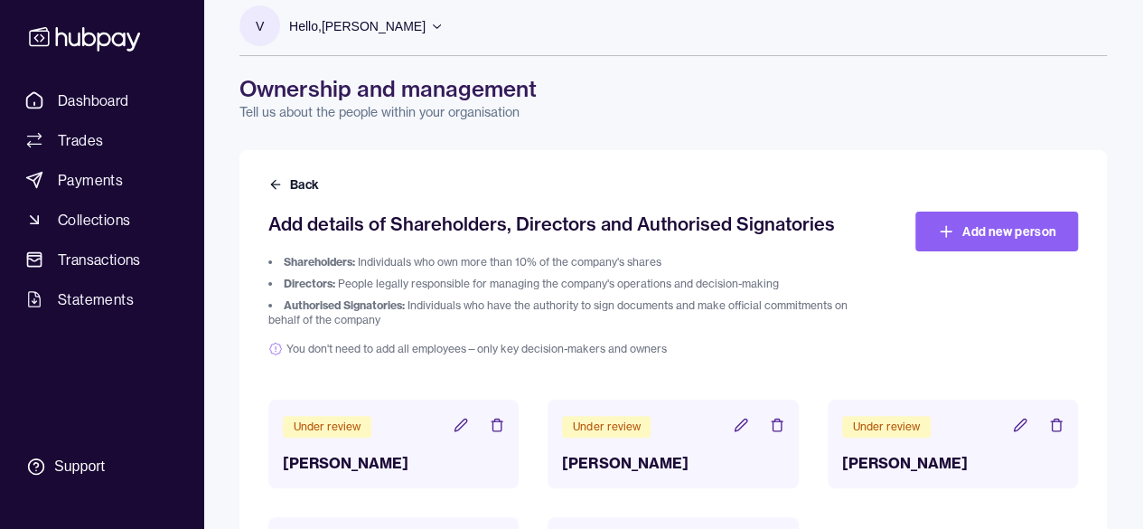
scroll to position [139, 0]
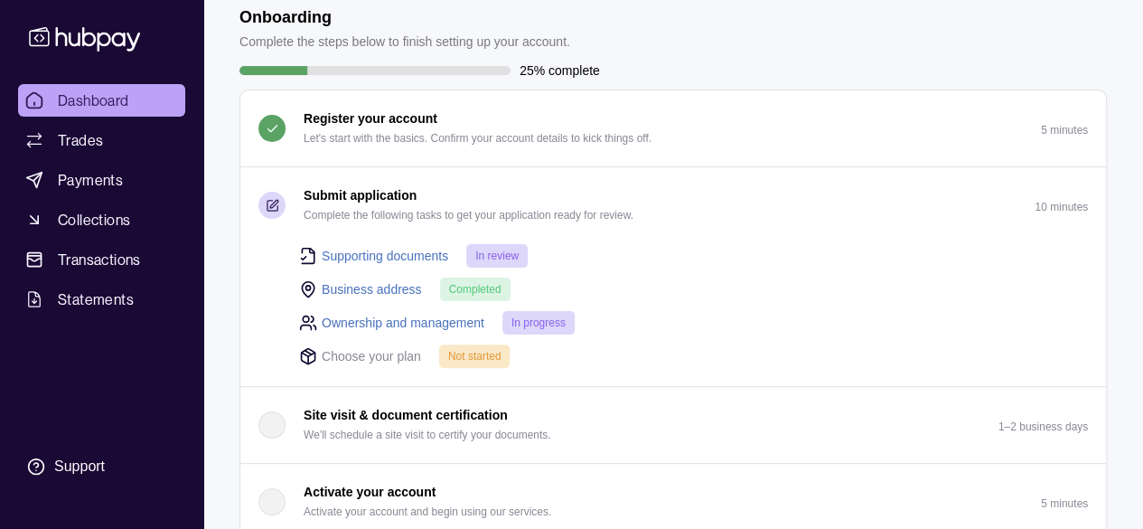
scroll to position [90, 0]
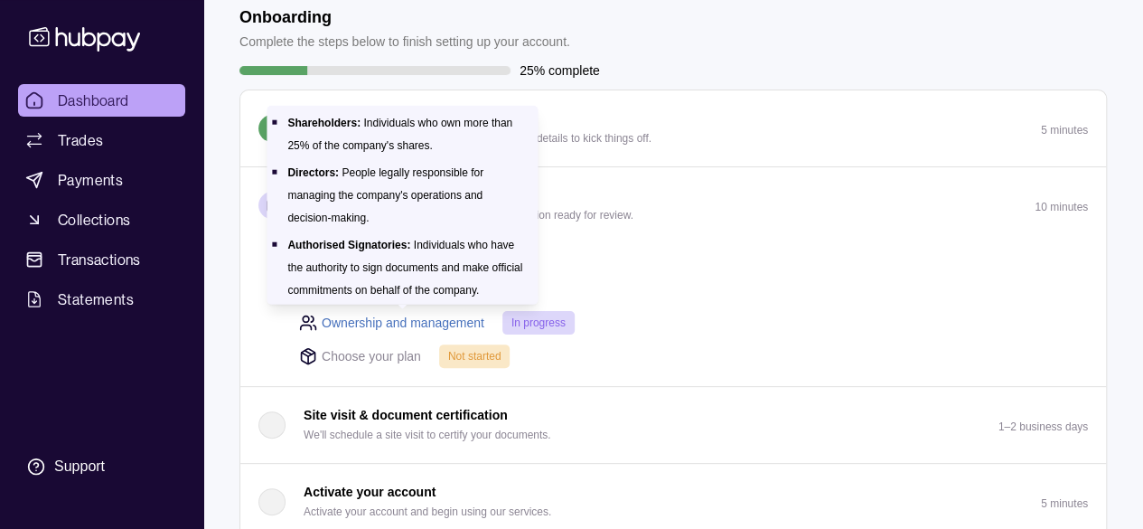
click at [406, 315] on link "Ownership and management" at bounding box center [403, 323] width 163 height 20
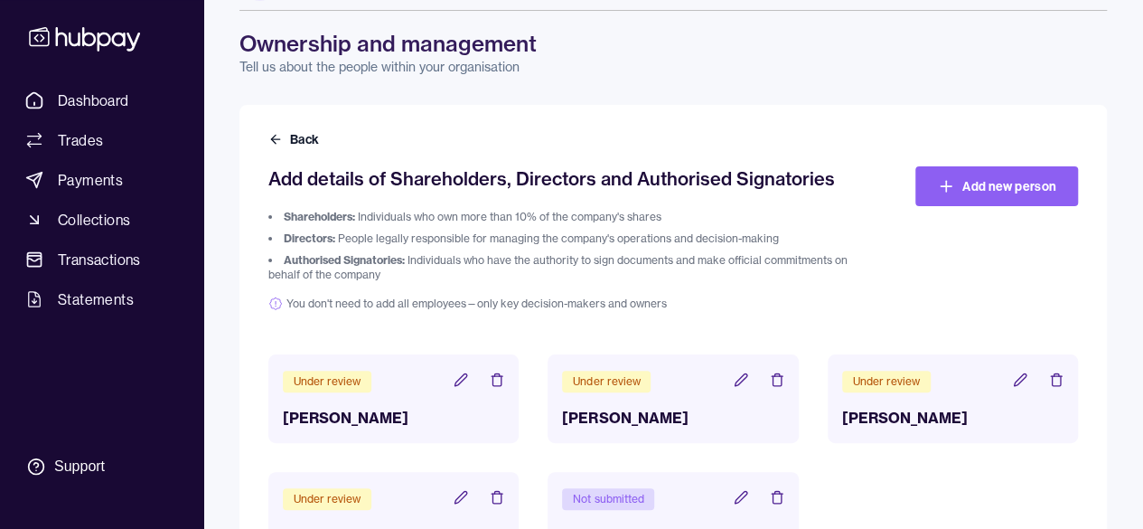
scroll to position [139, 0]
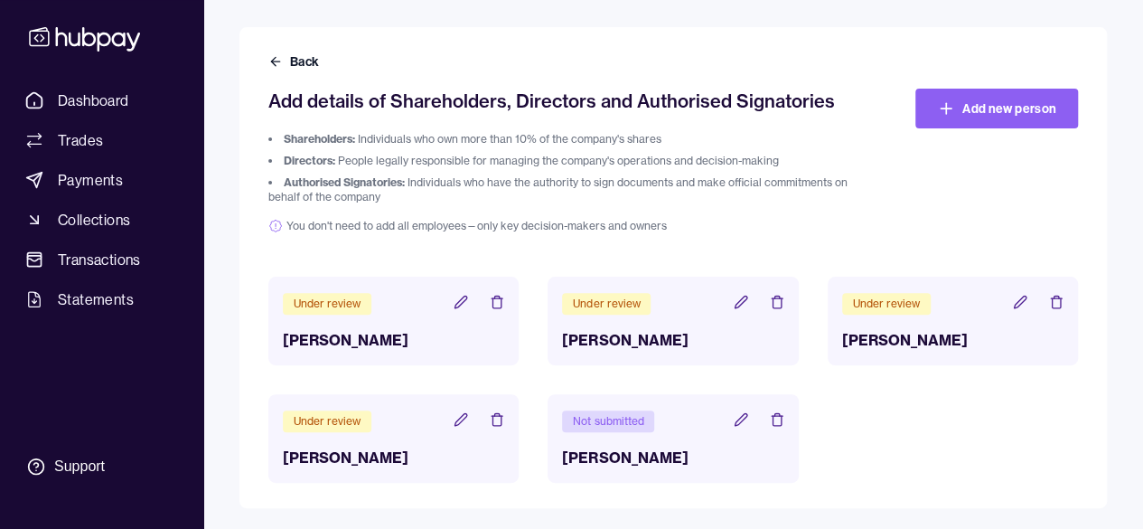
click at [732, 420] on header "Not submitted" at bounding box center [672, 419] width 221 height 23
click at [734, 419] on icon at bounding box center [741, 419] width 14 height 14
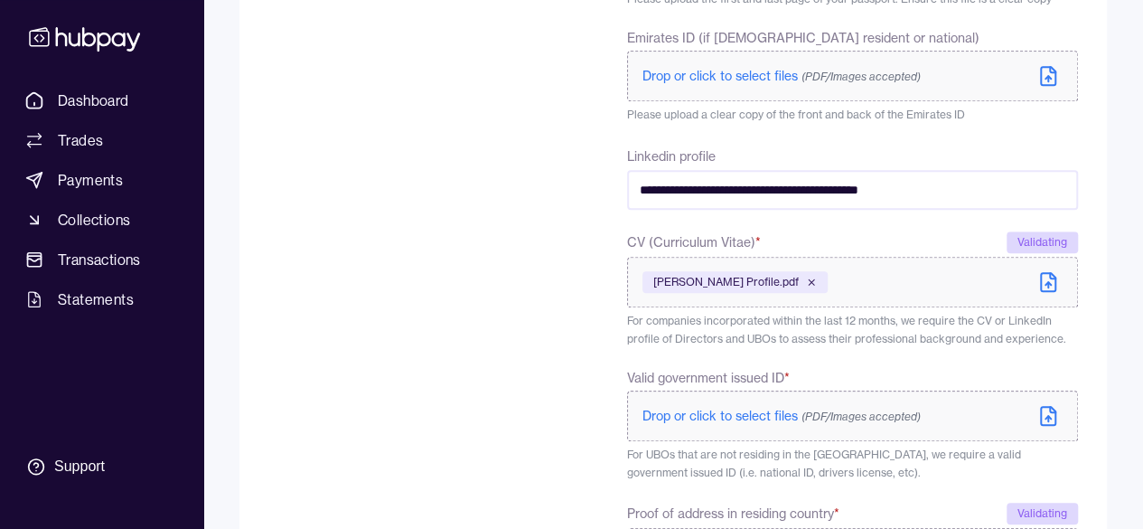
scroll to position [964, 0]
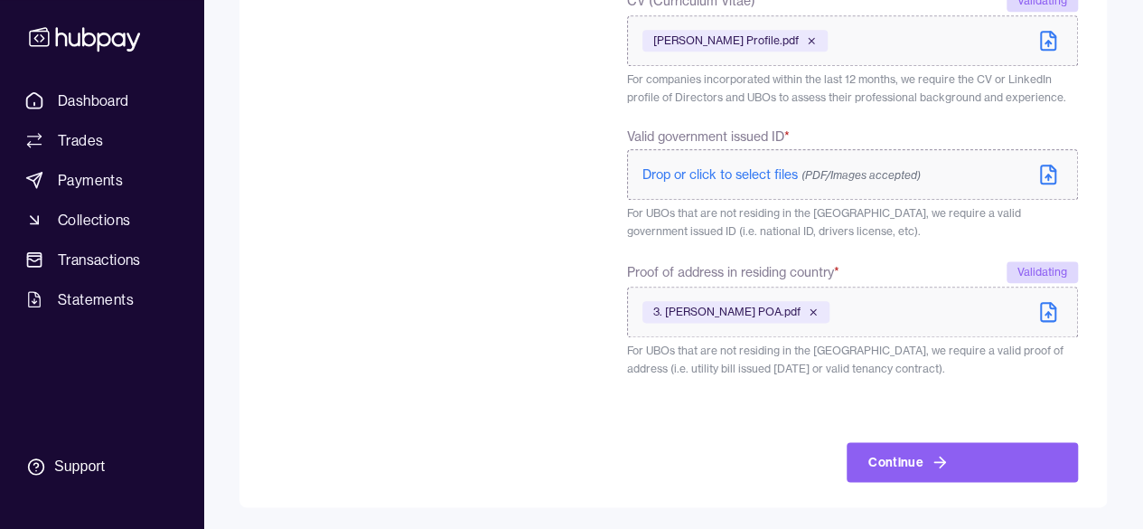
click at [774, 182] on span "Drop or click to select files (PDF/Images accepted)" at bounding box center [782, 174] width 278 height 16
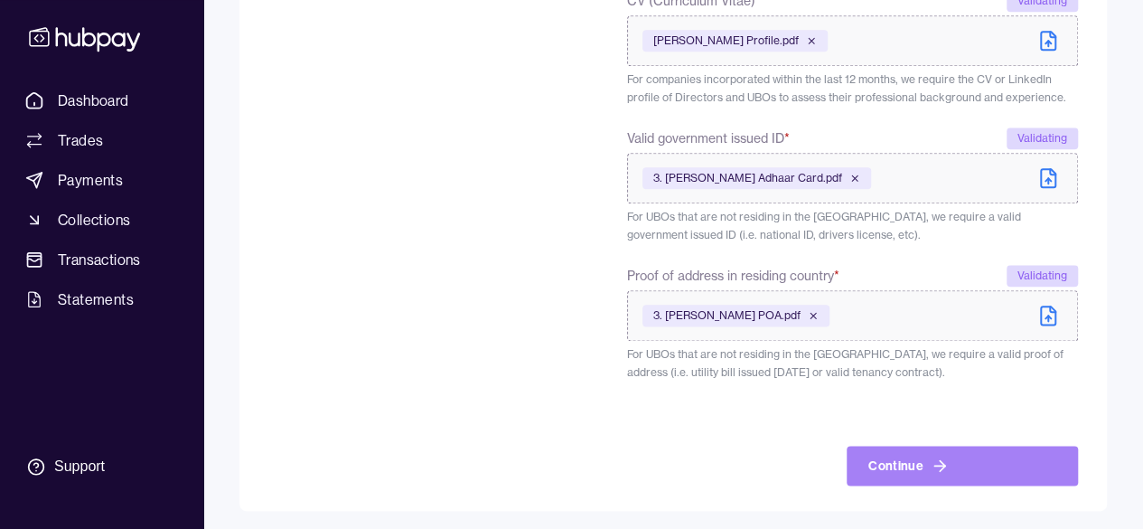
click at [952, 469] on button "Continue" at bounding box center [962, 466] width 231 height 40
click at [945, 469] on icon "submit" at bounding box center [940, 465] width 18 height 18
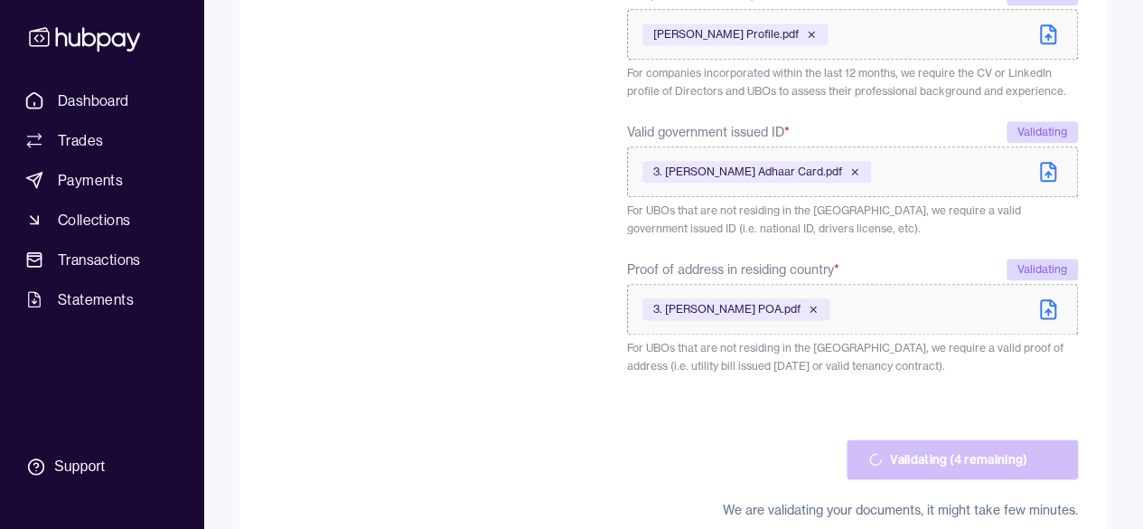
scroll to position [1008, 0]
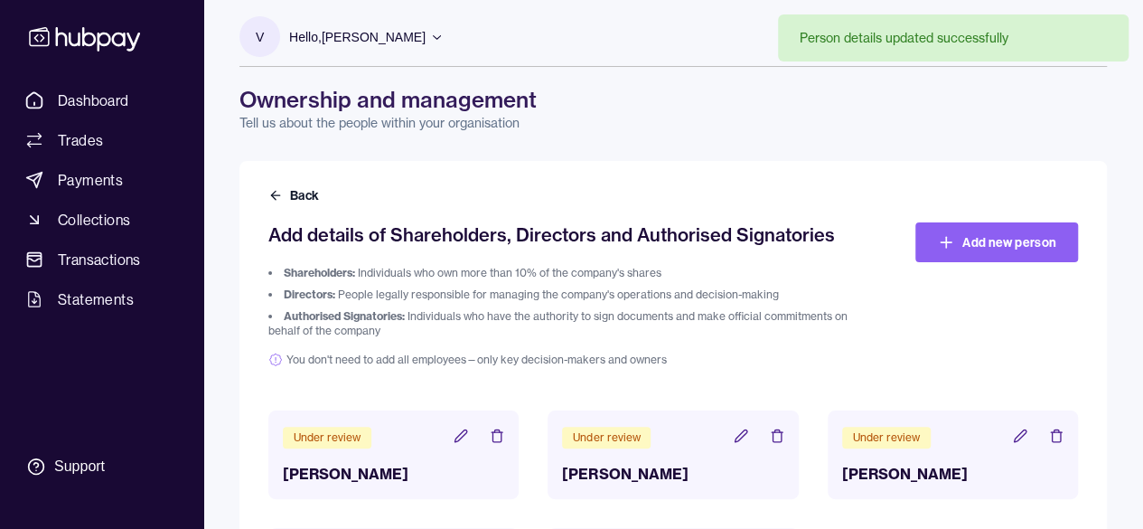
scroll to position [139, 0]
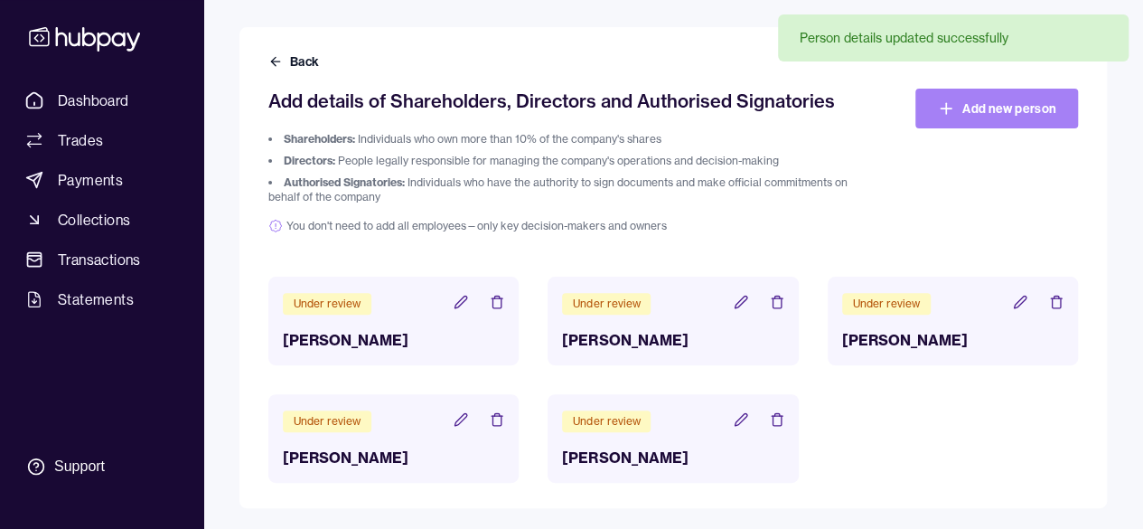
click at [990, 99] on link "Add new person" at bounding box center [996, 109] width 163 height 40
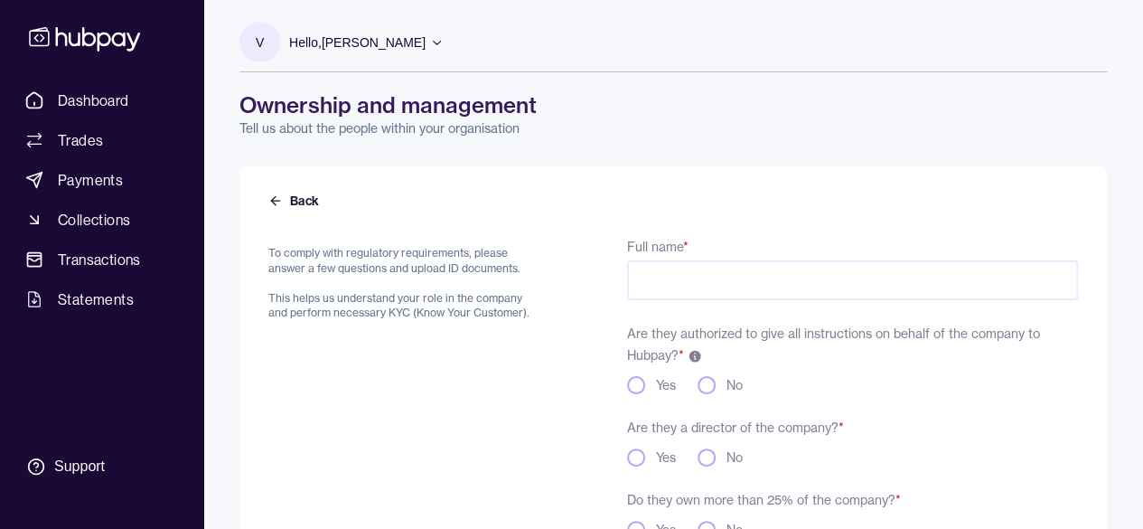
click at [668, 282] on input "Full name *" at bounding box center [852, 280] width 451 height 40
type input "**********"
click at [708, 384] on button "No" at bounding box center [707, 385] width 18 height 18
click at [711, 463] on button "No" at bounding box center [707, 457] width 18 height 18
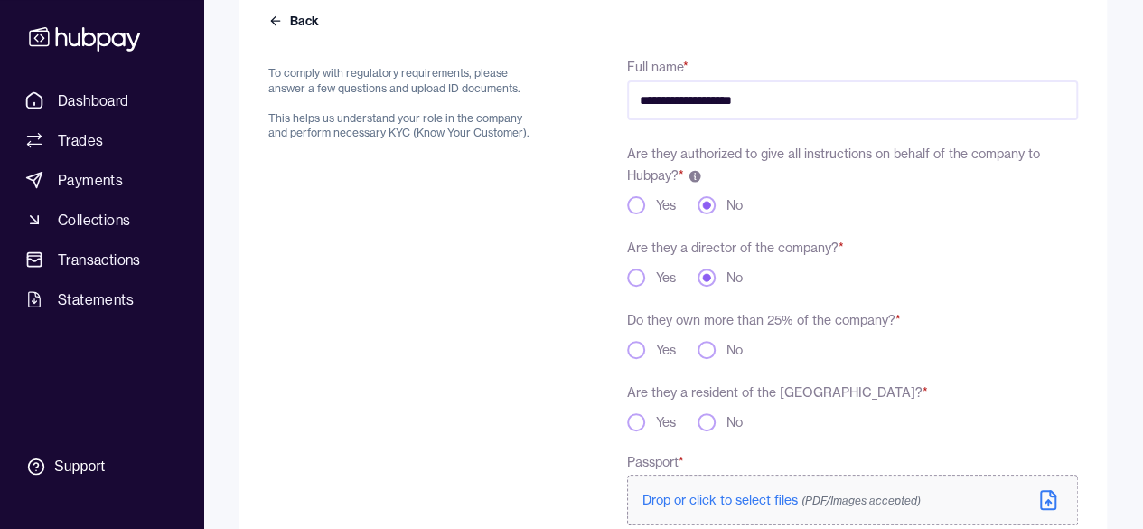
scroll to position [181, 0]
click at [703, 348] on button "No" at bounding box center [707, 349] width 18 height 18
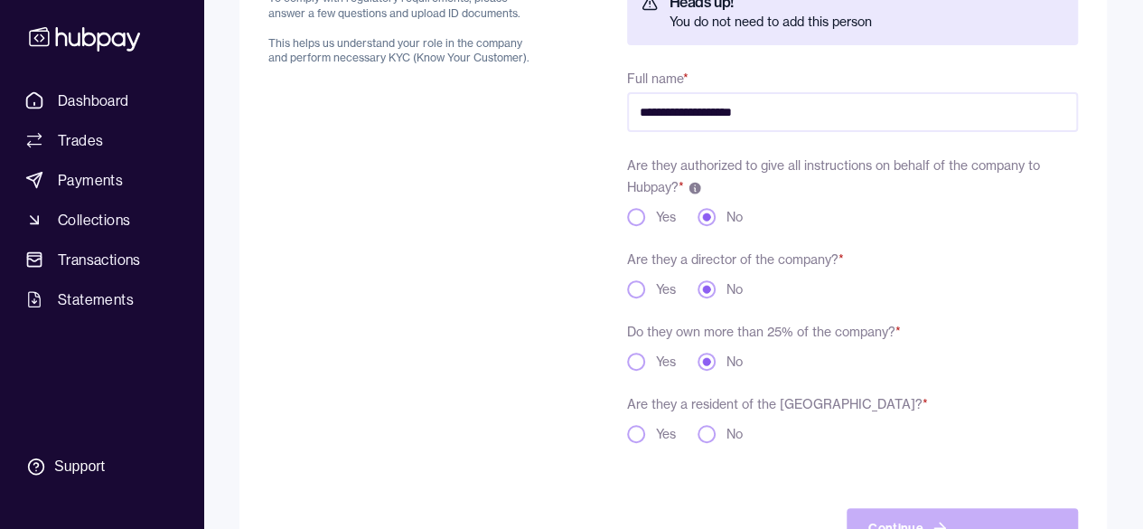
scroll to position [321, 0]
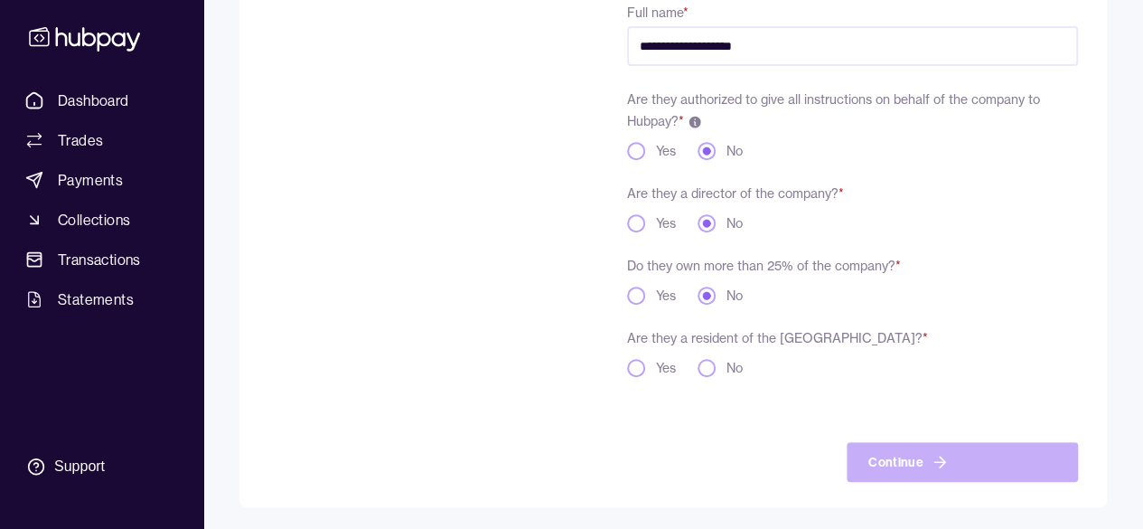
click at [636, 370] on button "Yes" at bounding box center [636, 368] width 18 height 18
drag, startPoint x: 627, startPoint y: 221, endPoint x: 643, endPoint y: 225, distance: 16.7
click at [627, 221] on button "Yes" at bounding box center [636, 223] width 18 height 18
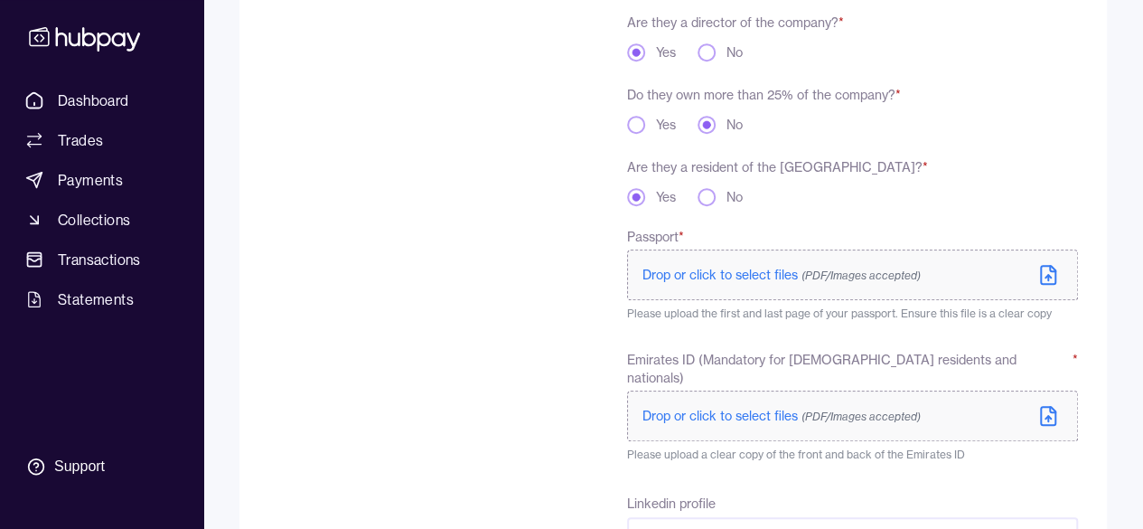
scroll to position [502, 0]
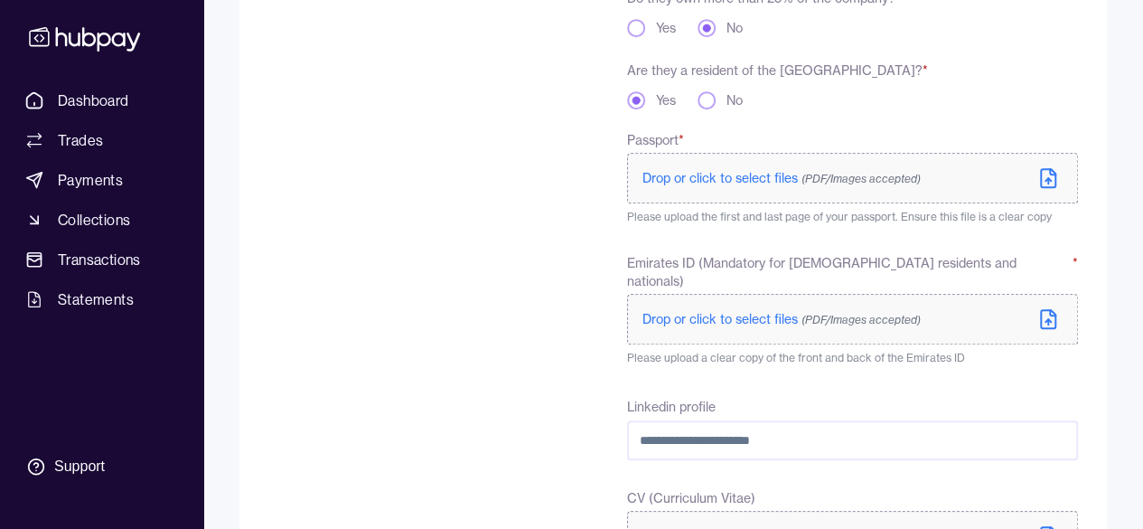
click at [736, 178] on span "Drop or click to select files (PDF/Images accepted)" at bounding box center [782, 178] width 278 height 16
click at [783, 311] on span "Drop or click to select files (PDF/Images accepted)" at bounding box center [782, 319] width 278 height 16
click at [741, 311] on span "Drop or click to select files (PDF/Images accepted)" at bounding box center [782, 319] width 278 height 16
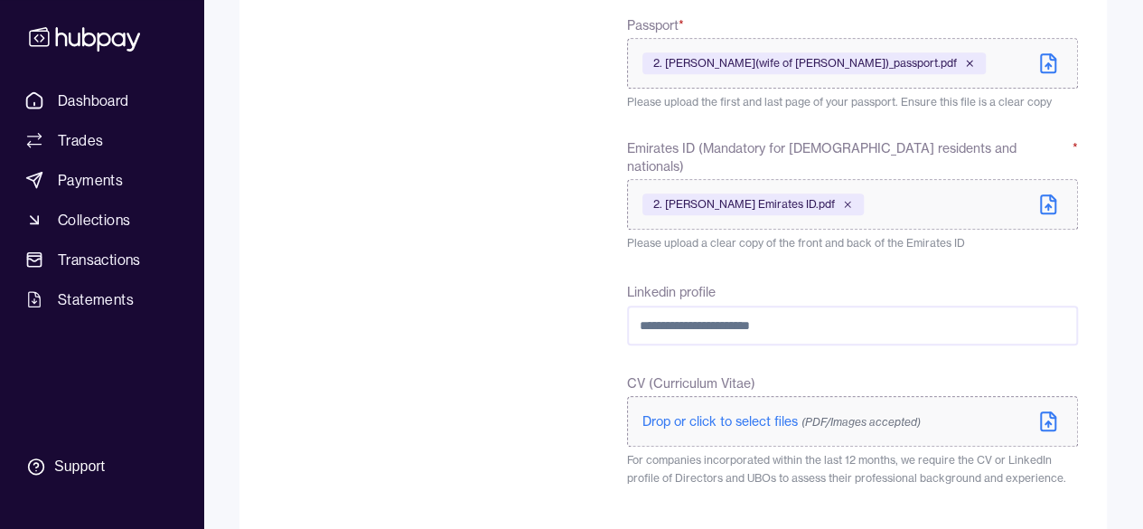
scroll to position [708, 0]
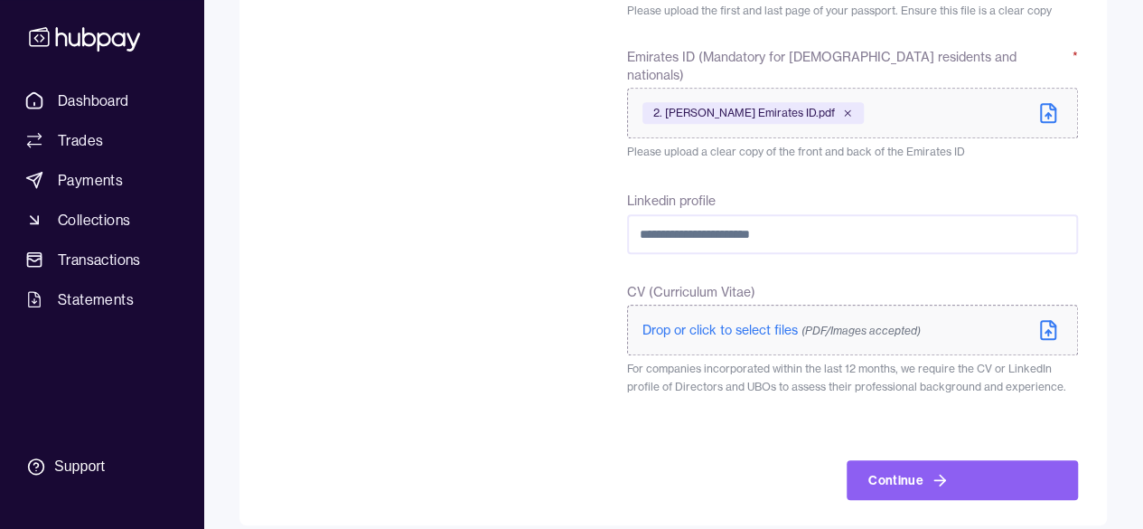
click at [779, 322] on span "Drop or click to select files (PDF/Images accepted)" at bounding box center [782, 330] width 278 height 16
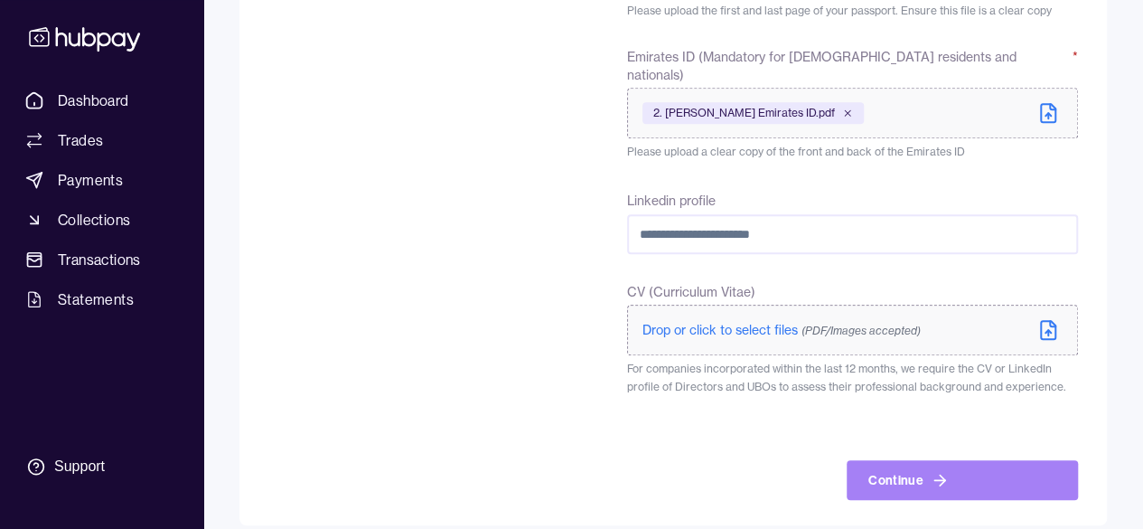
click at [925, 464] on button "Continue" at bounding box center [962, 480] width 231 height 40
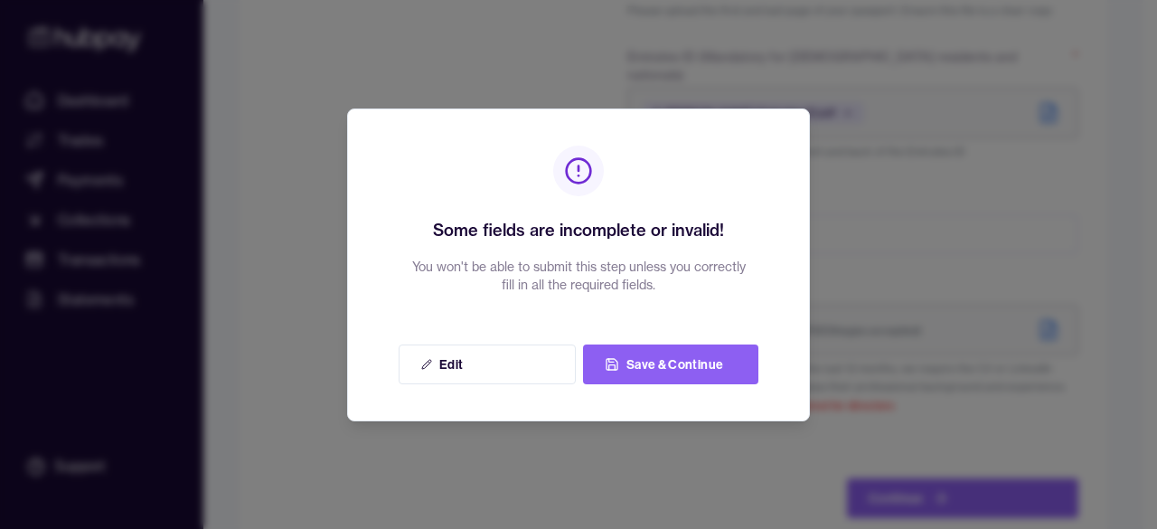
click at [913, 232] on div at bounding box center [578, 264] width 1157 height 529
click at [465, 361] on button "Edit" at bounding box center [487, 364] width 177 height 40
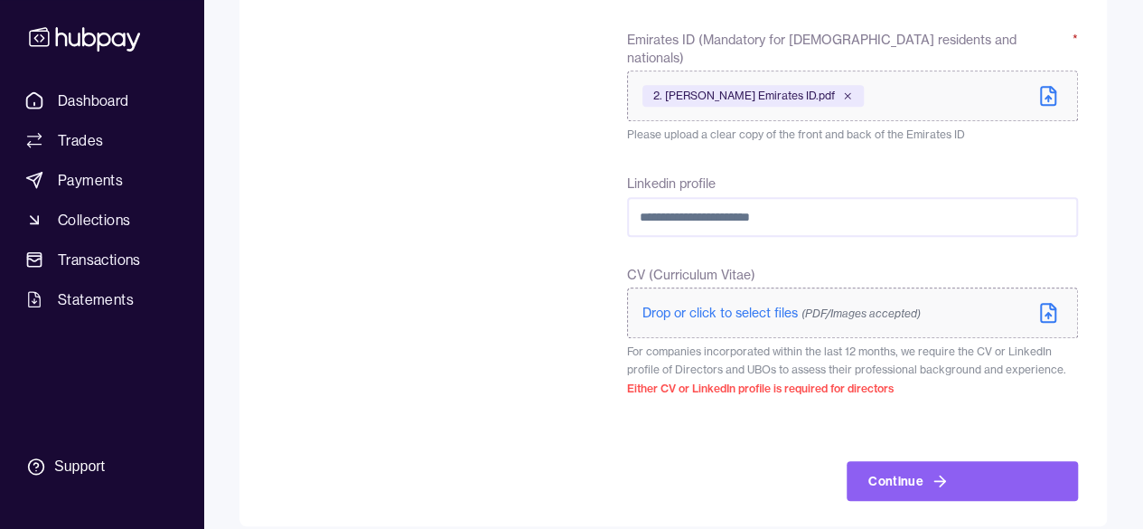
scroll to position [726, 0]
click at [755, 304] on span "Drop or click to select files (PDF/Images accepted)" at bounding box center [782, 312] width 278 height 16
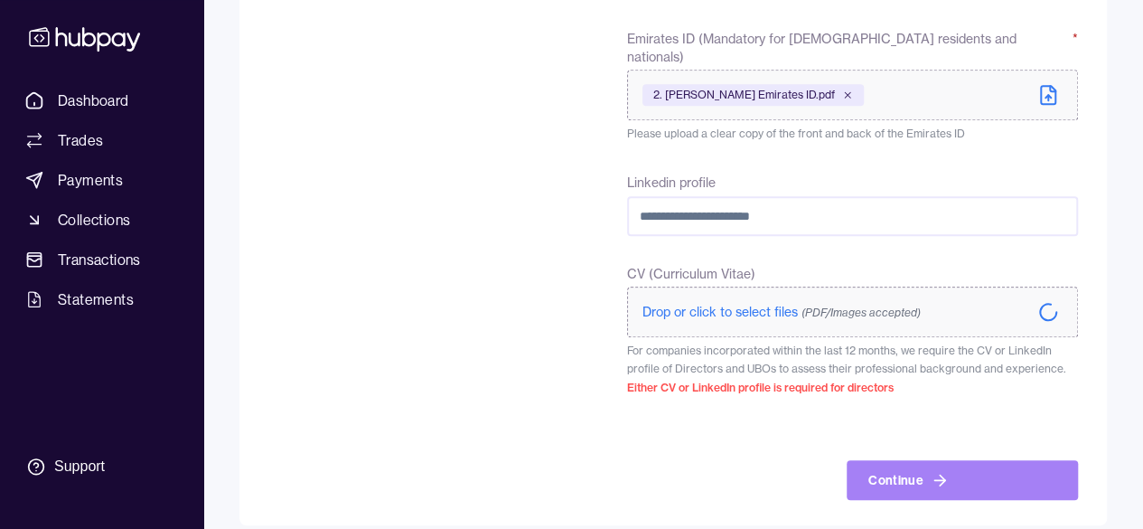
scroll to position [708, 0]
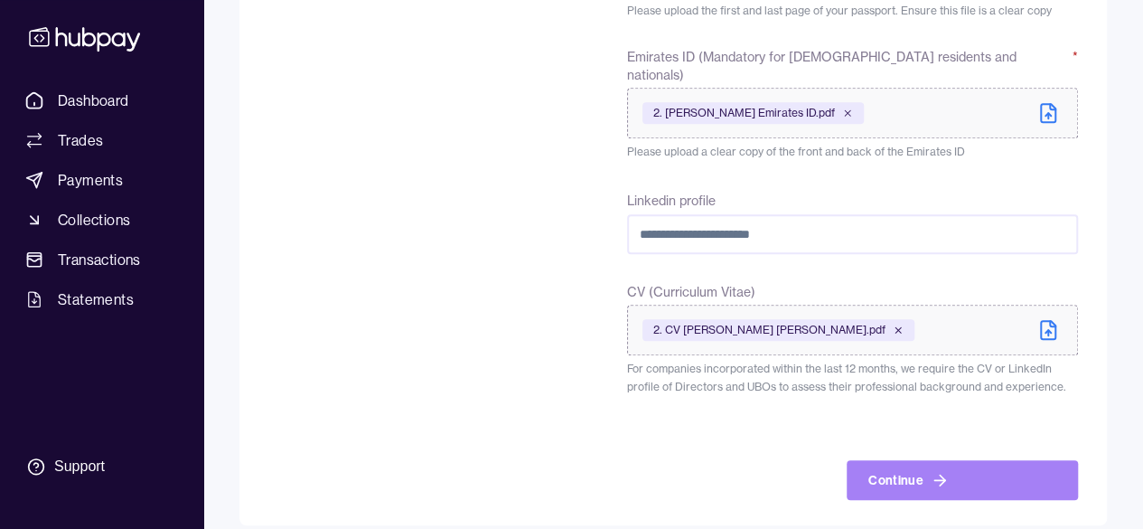
click at [920, 466] on button "Continue" at bounding box center [962, 480] width 231 height 40
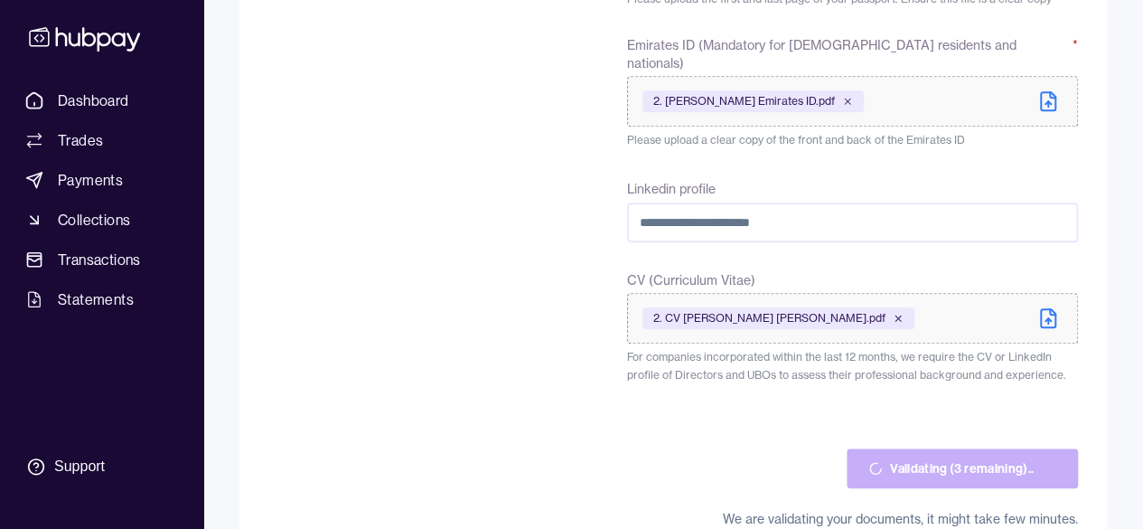
scroll to position [723, 0]
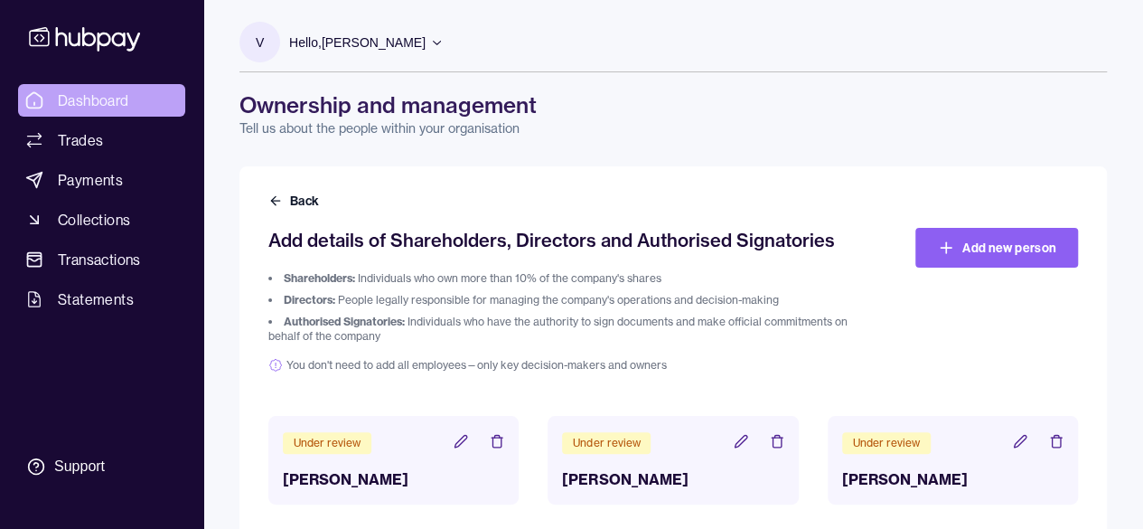
click at [129, 104] on link "Dashboard" at bounding box center [101, 100] width 167 height 33
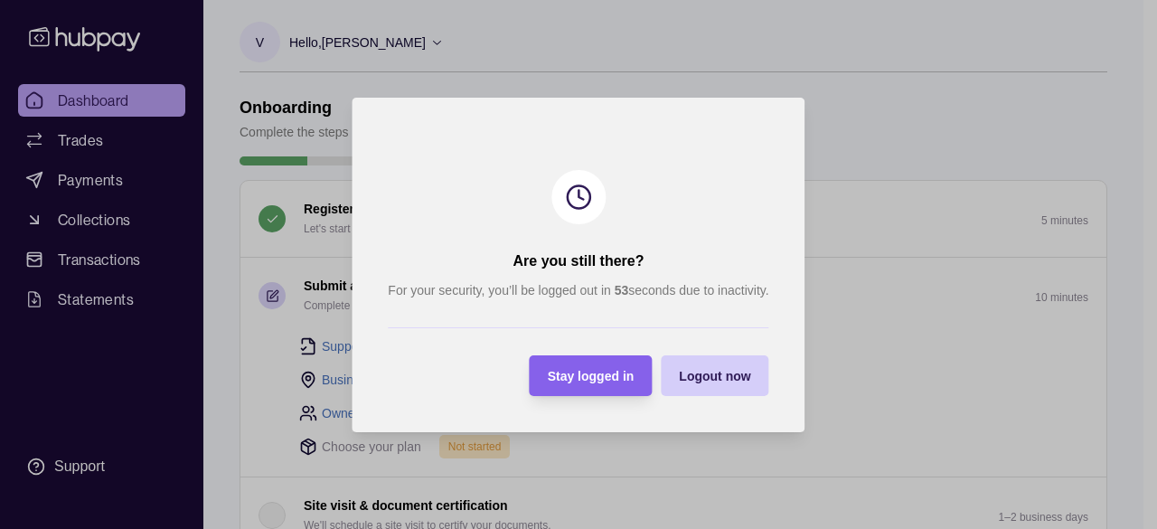
click at [722, 384] on div "Logout now" at bounding box center [714, 375] width 71 height 22
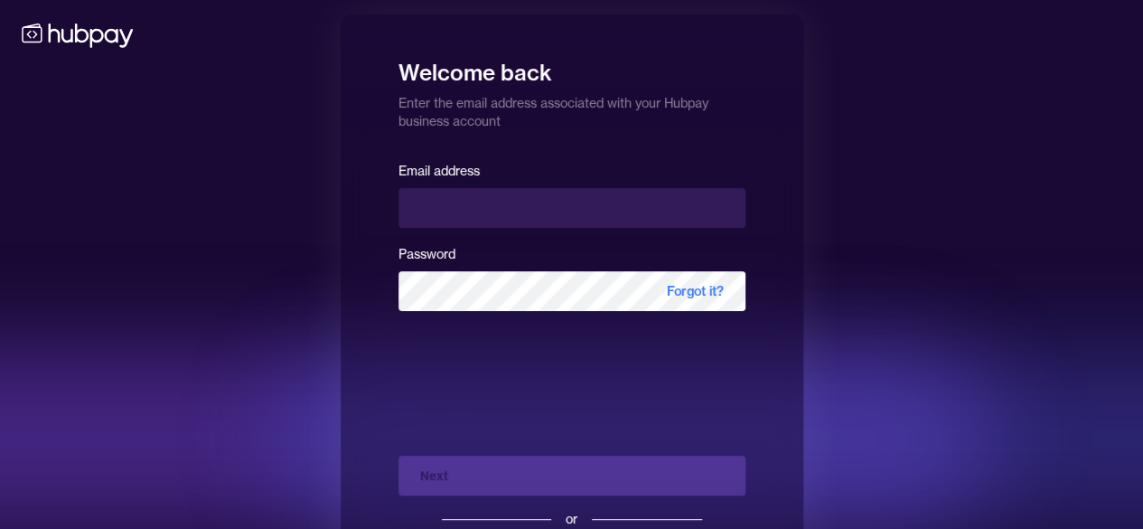
click at [972, 92] on div "Welcome back Enter the email address associated with your Hubpay business accou…" at bounding box center [571, 312] width 1143 height 625
